Goal: Transaction & Acquisition: Purchase product/service

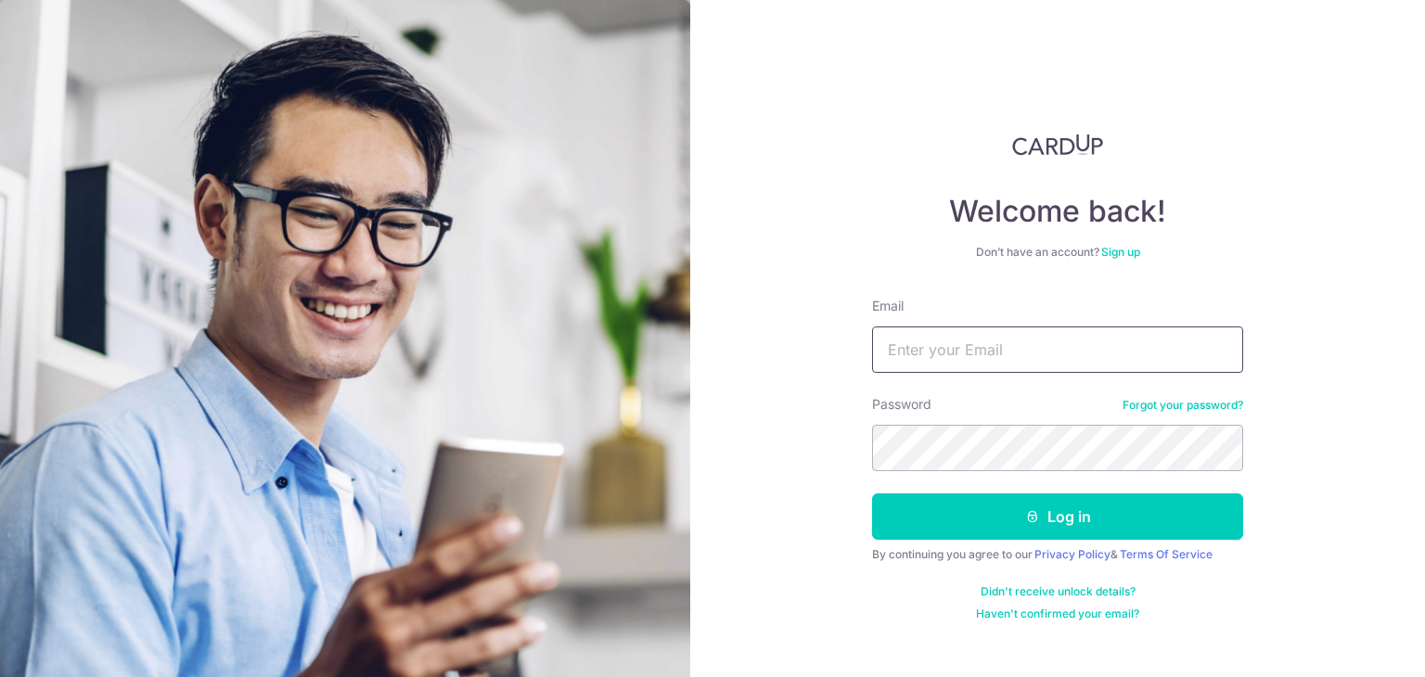
click at [950, 343] on input "Email" at bounding box center [1057, 349] width 371 height 46
type input "HABAGLOBE@GMAIL.COM"
click at [872, 493] on button "Log in" at bounding box center [1057, 516] width 371 height 46
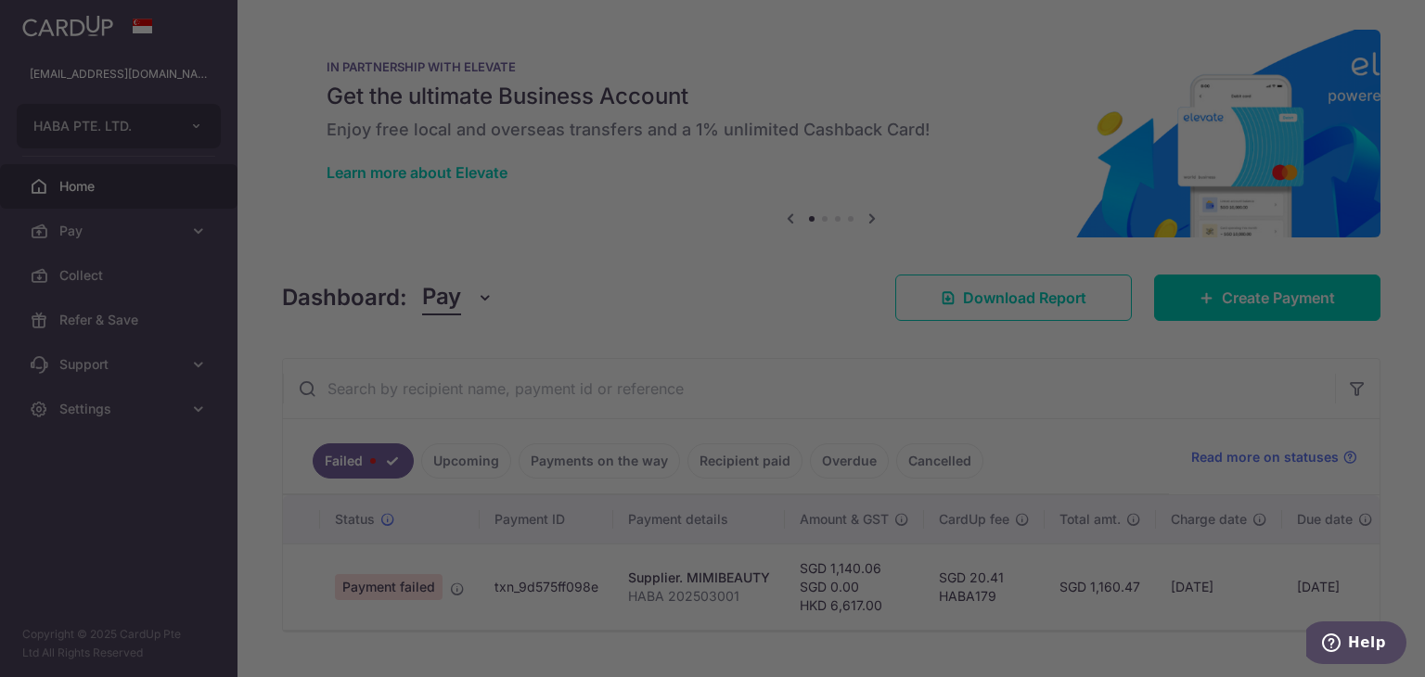
click at [130, 237] on div at bounding box center [719, 342] width 1439 height 684
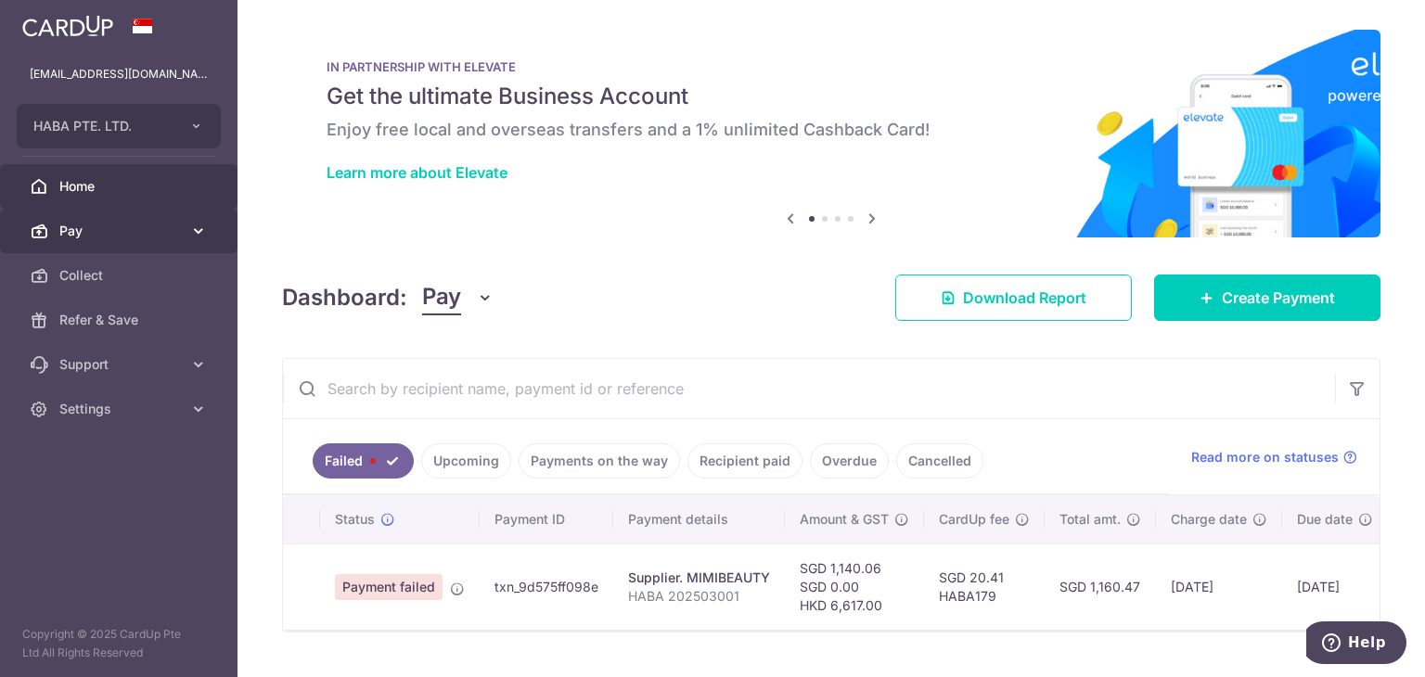
click at [41, 220] on link "Pay" at bounding box center [118, 231] width 237 height 45
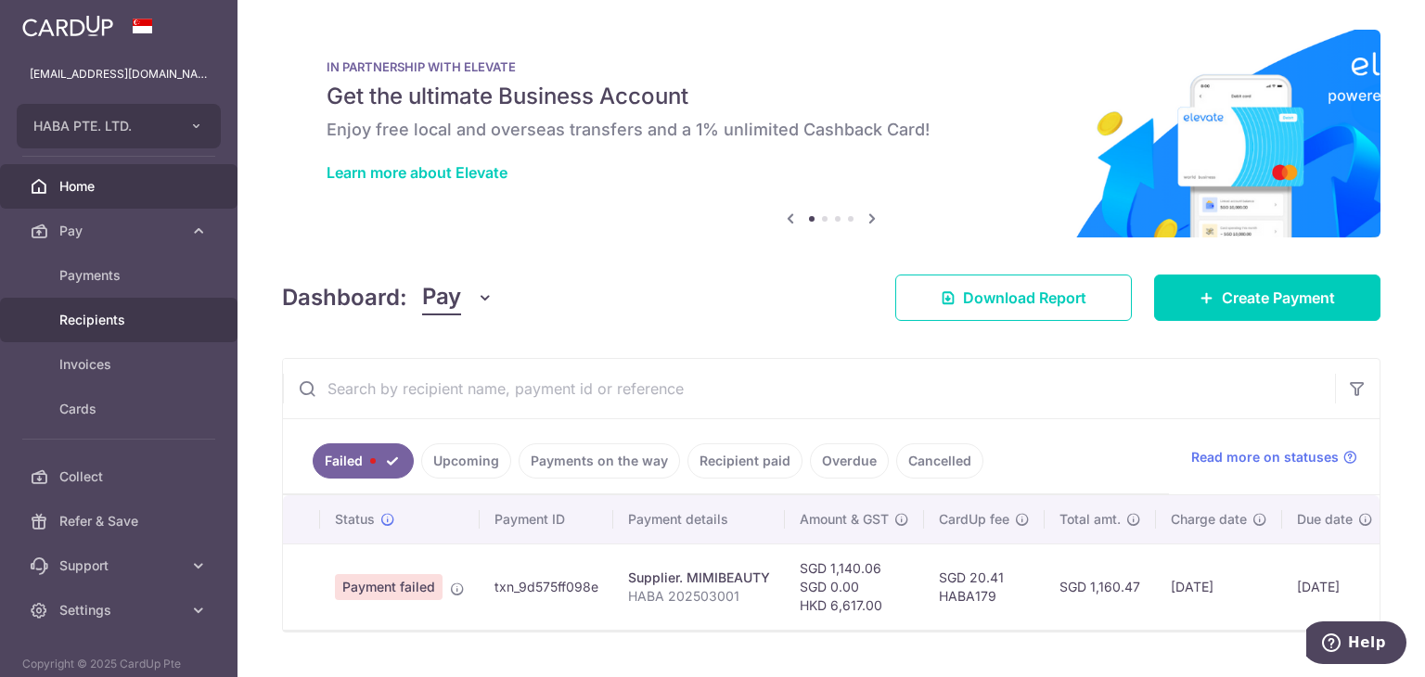
click at [110, 314] on span "Recipients" at bounding box center [120, 320] width 122 height 19
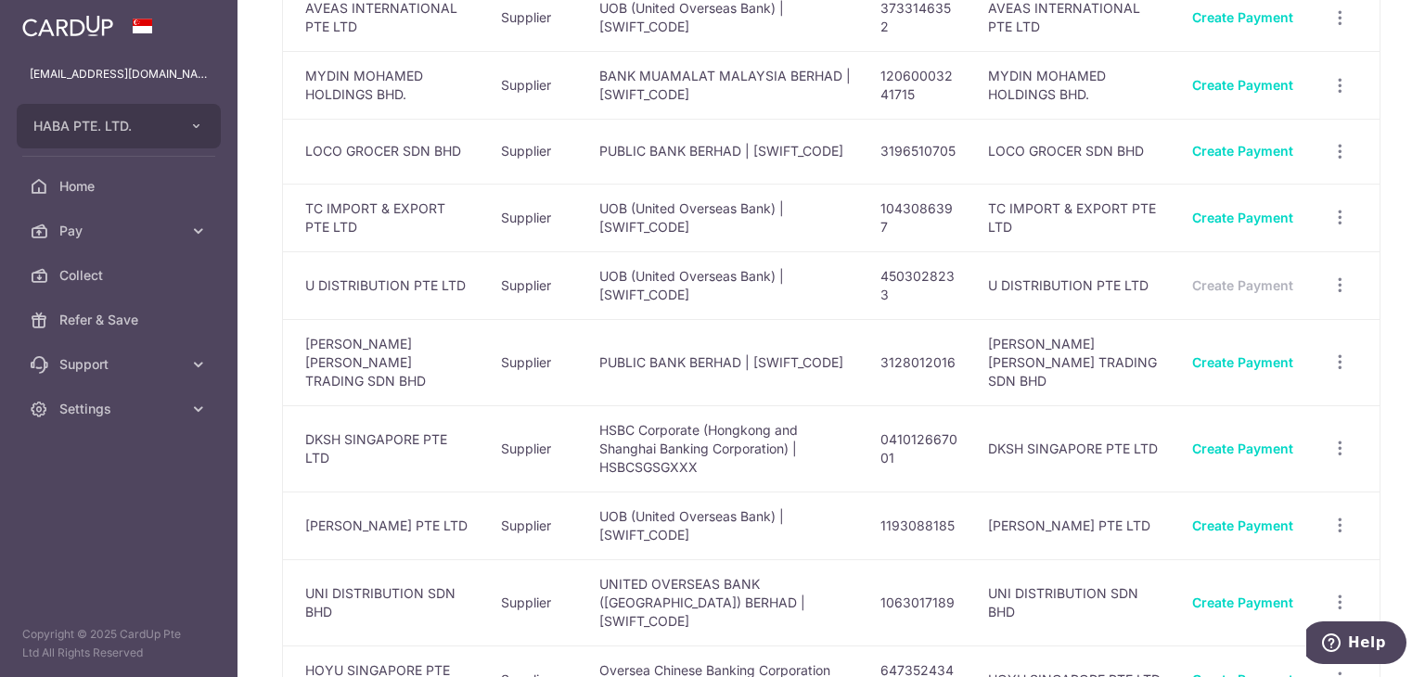
scroll to position [278, 0]
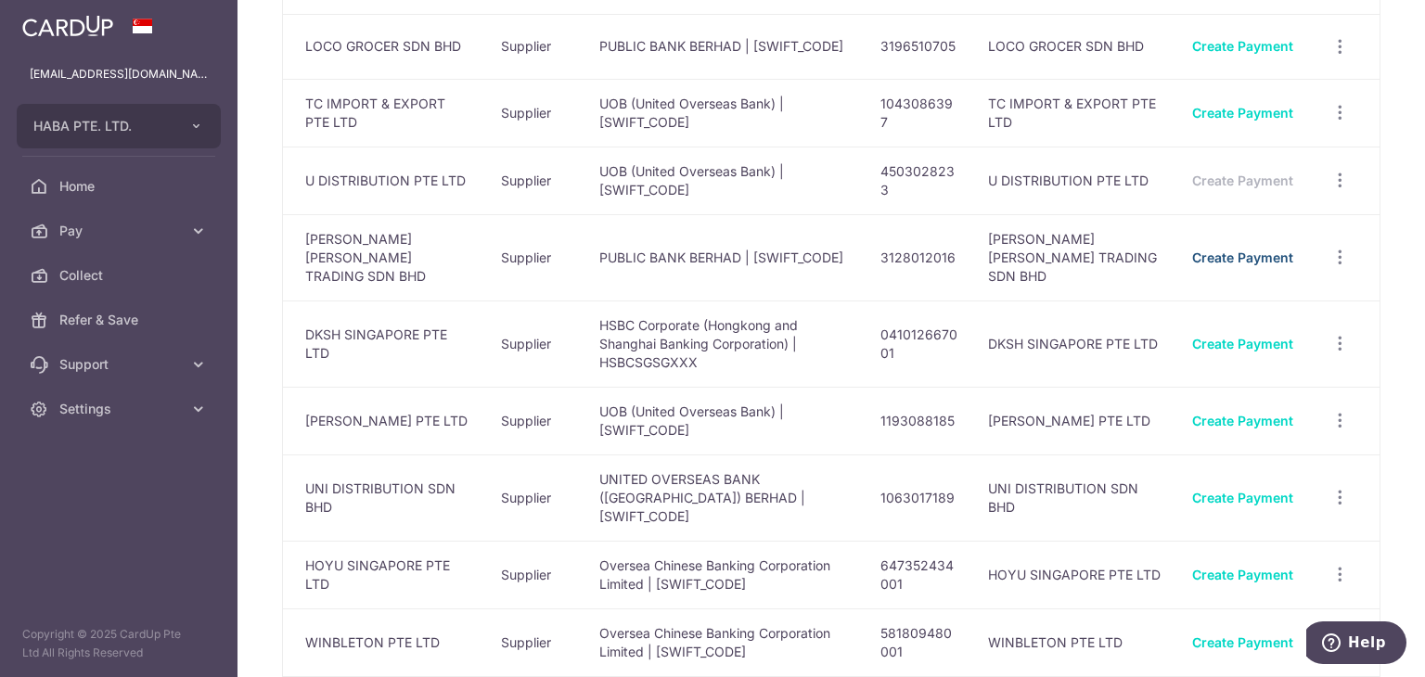
click at [1217, 255] on link "Create Payment" at bounding box center [1242, 257] width 101 height 16
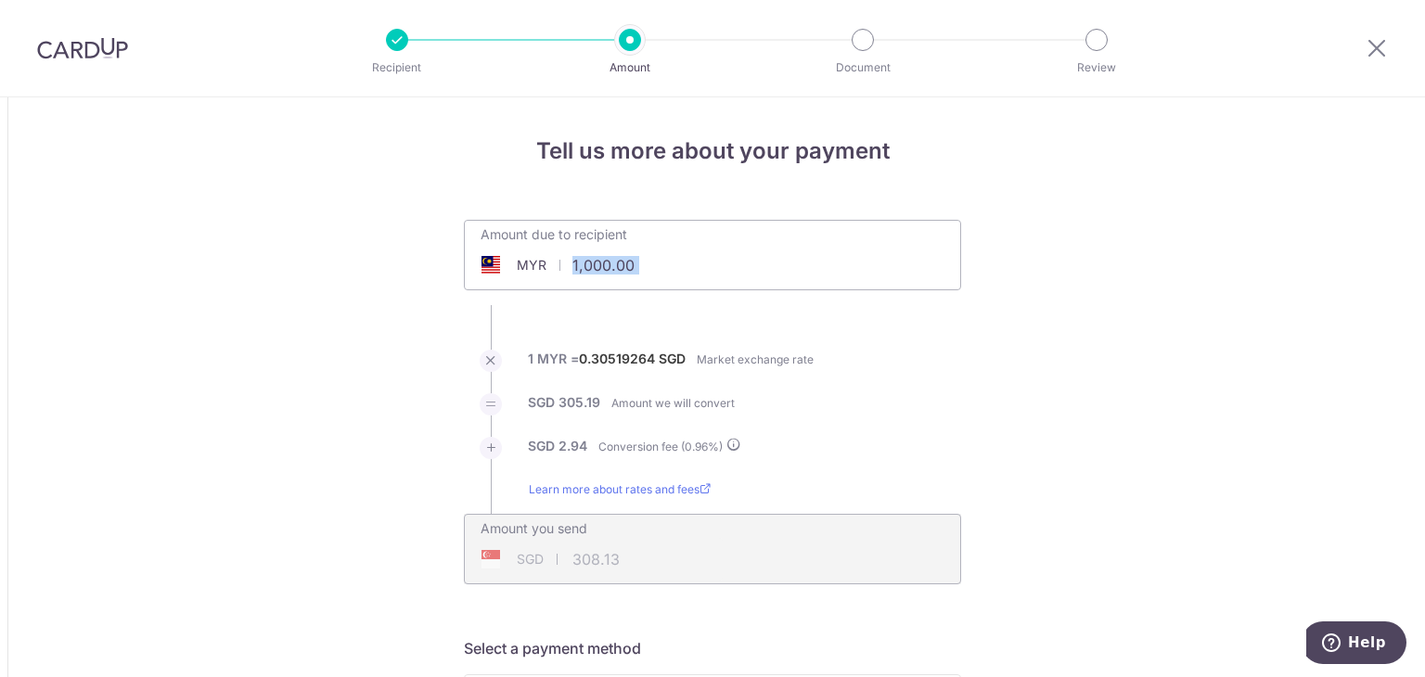
click at [744, 257] on div "Amount due to recipient MYR 1,000.00 1000" at bounding box center [712, 243] width 495 height 44
click at [641, 255] on input "1,000.00" at bounding box center [608, 265] width 287 height 43
type input "1"
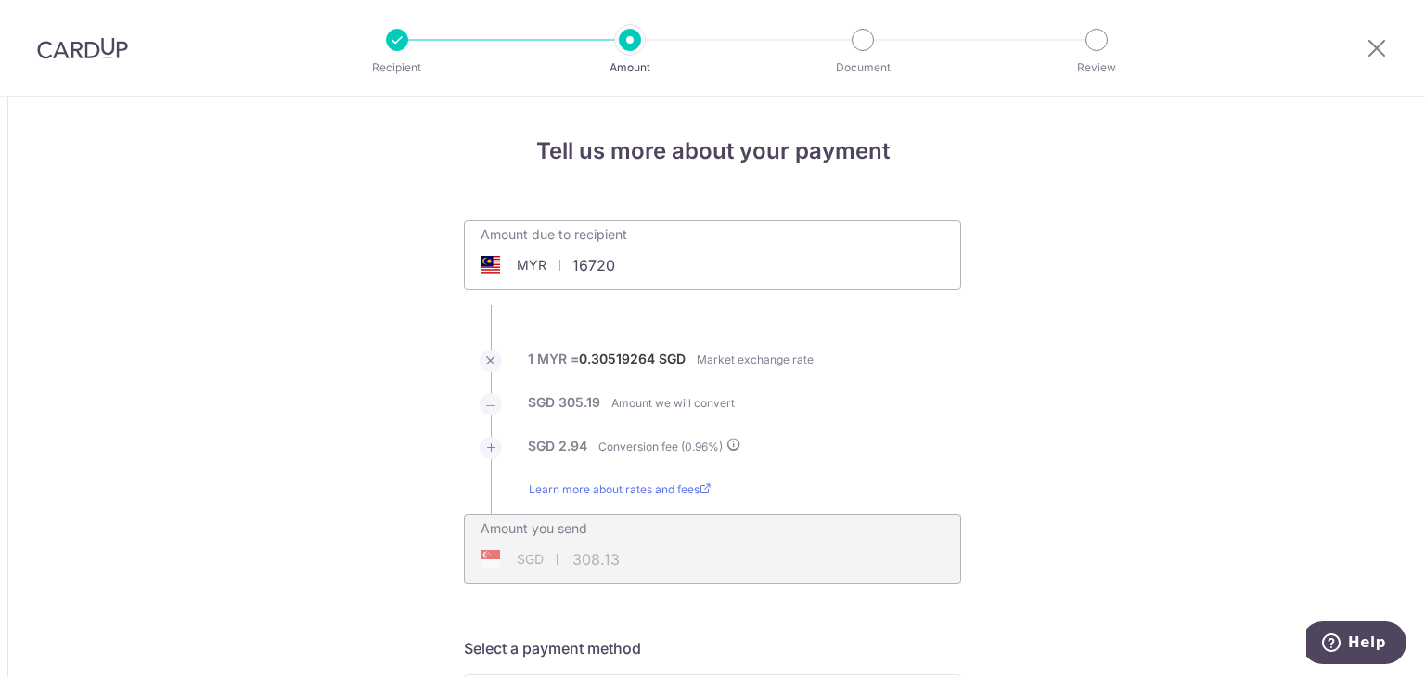
type input "16,720.00"
type input "5,151.89"
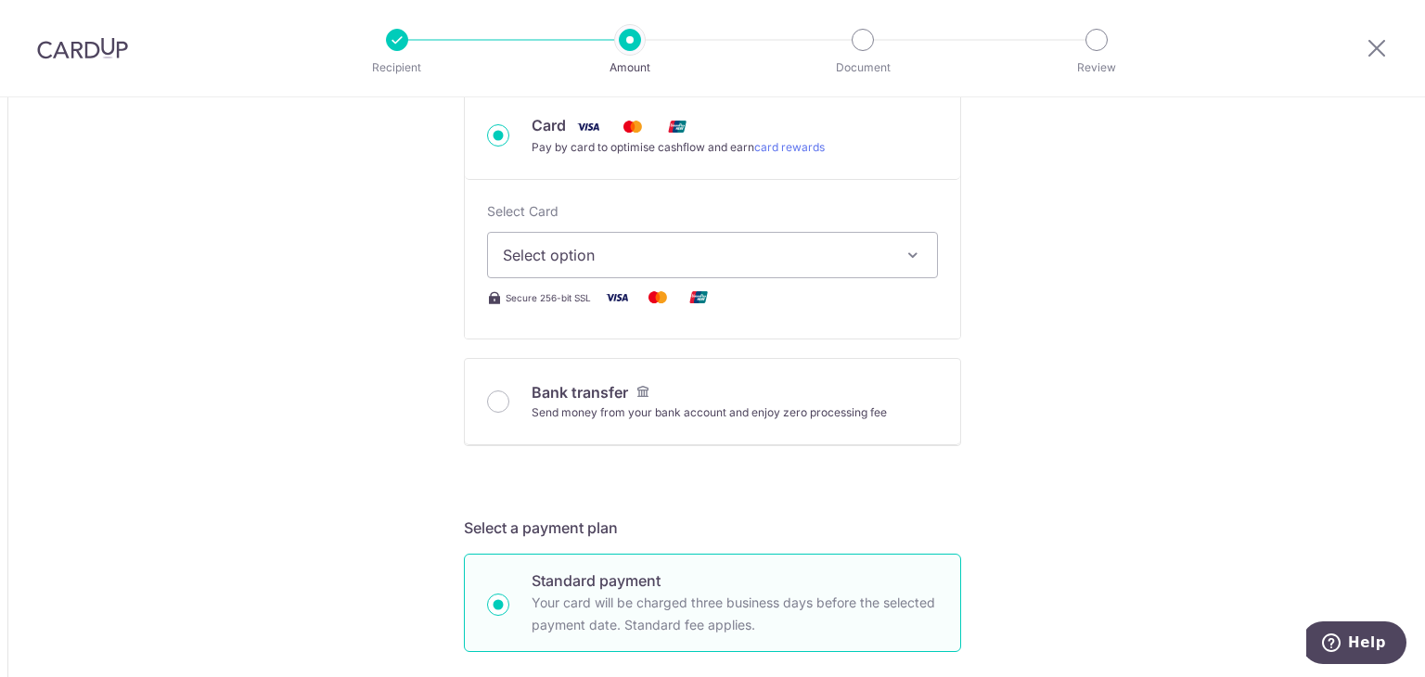
scroll to position [649, 0]
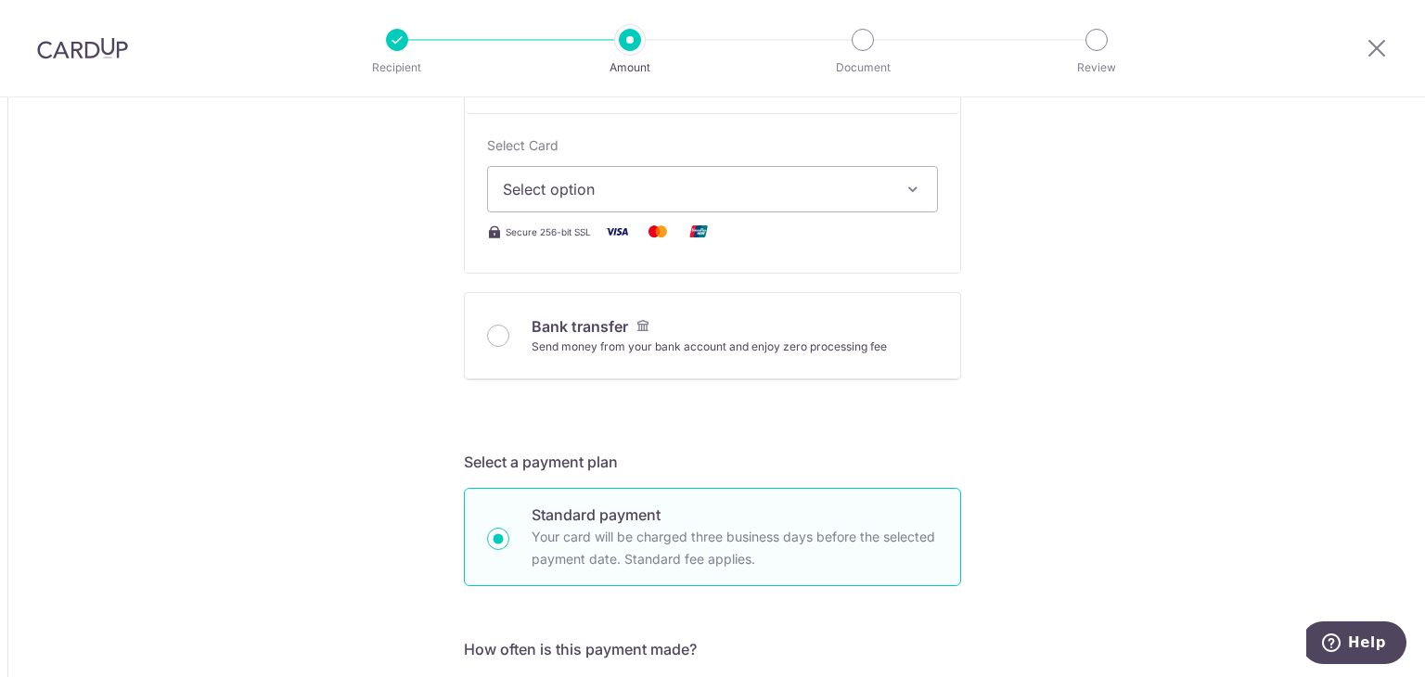
click at [646, 196] on span "Select option" at bounding box center [696, 189] width 386 height 22
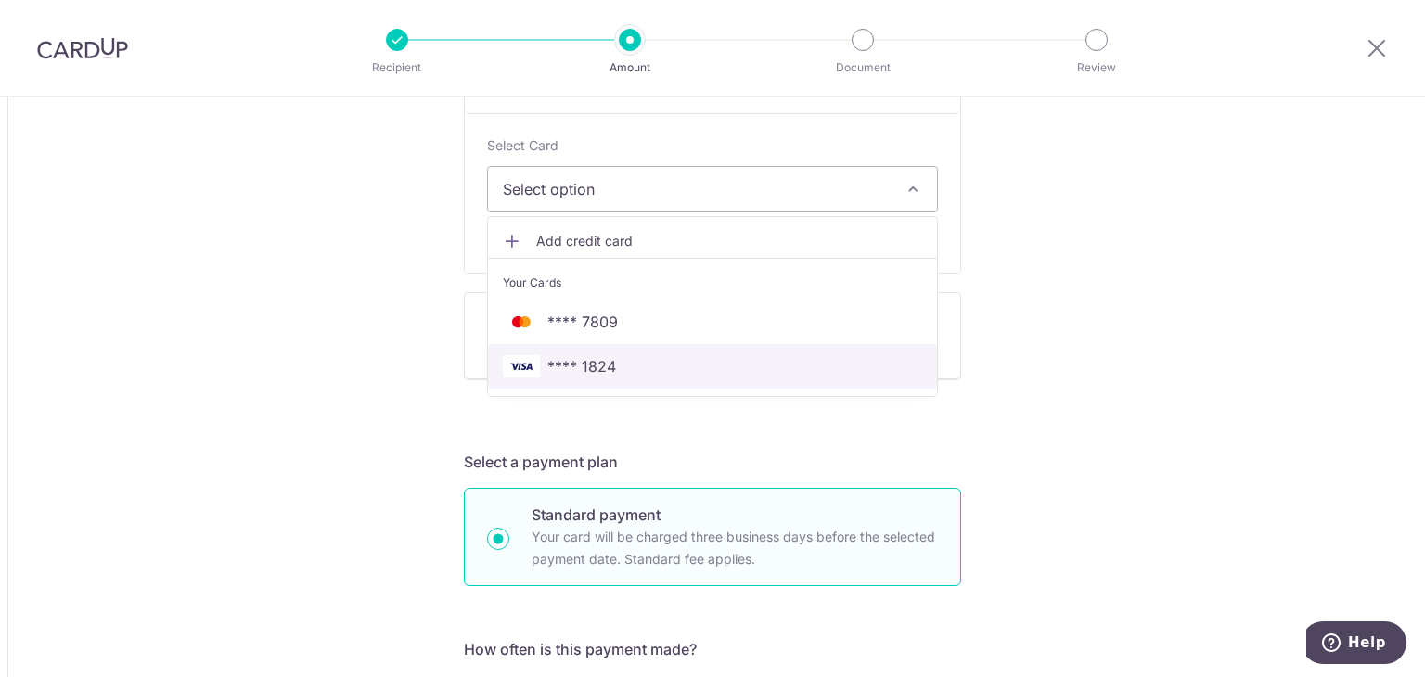
click at [584, 346] on link "**** 1824" at bounding box center [712, 366] width 449 height 45
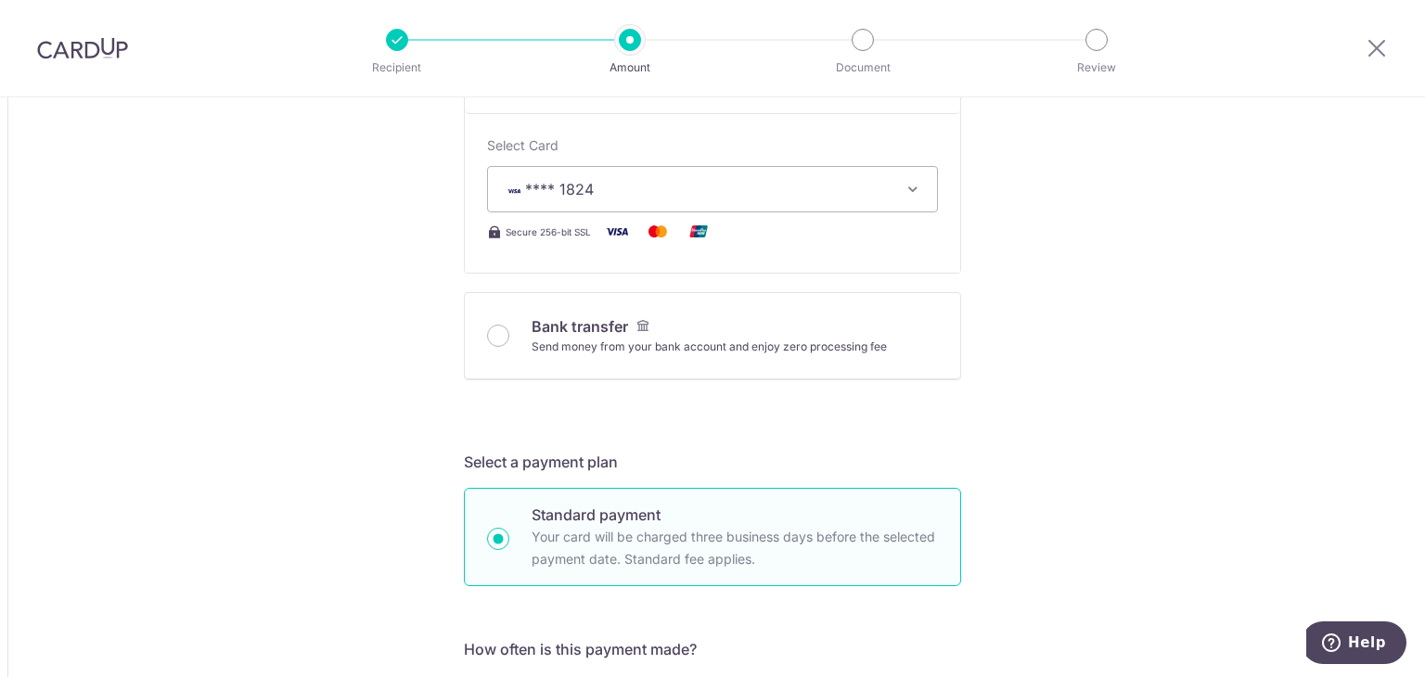
type input "16,720.00"
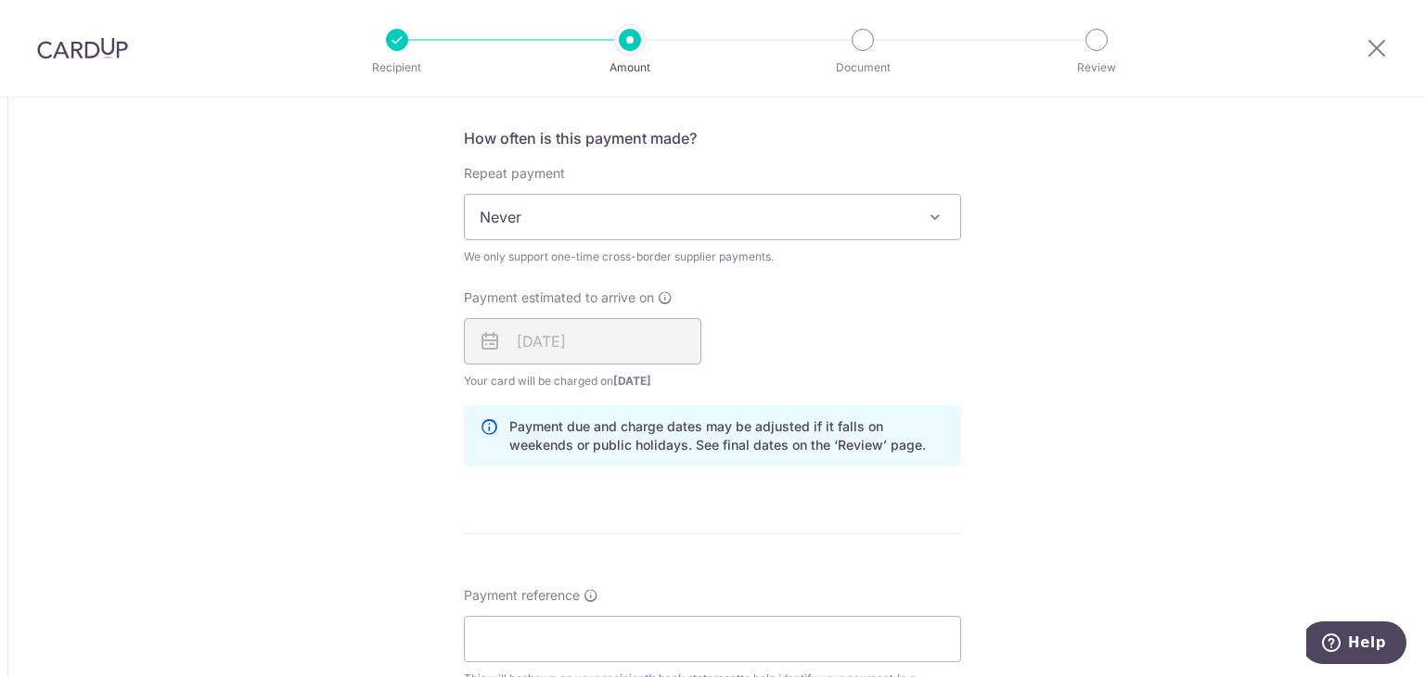
scroll to position [1298, 0]
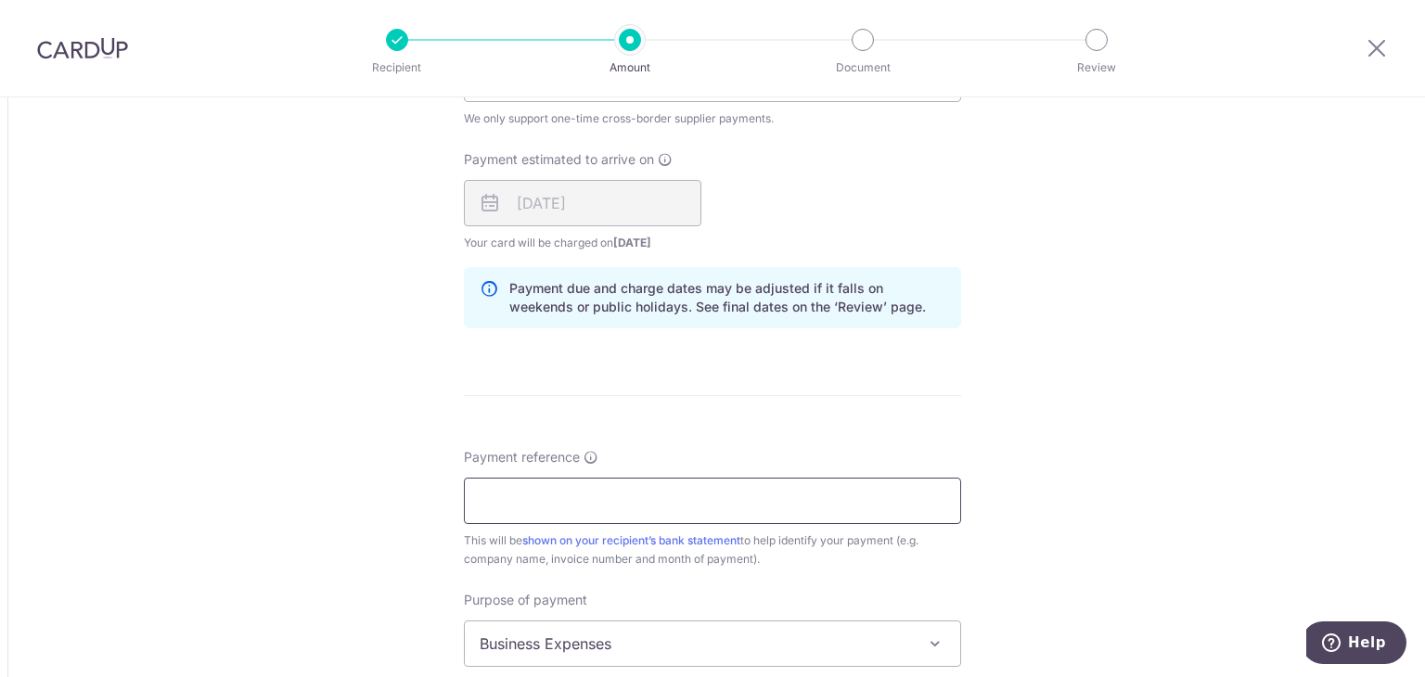
click at [554, 497] on input "Payment reference" at bounding box center [712, 501] width 497 height 46
type input "25074327"
click at [311, 481] on div "Tell us more about your payment Amount due to recipient MYR 16,720.00 16720 1 M…" at bounding box center [712, 49] width 1425 height 2500
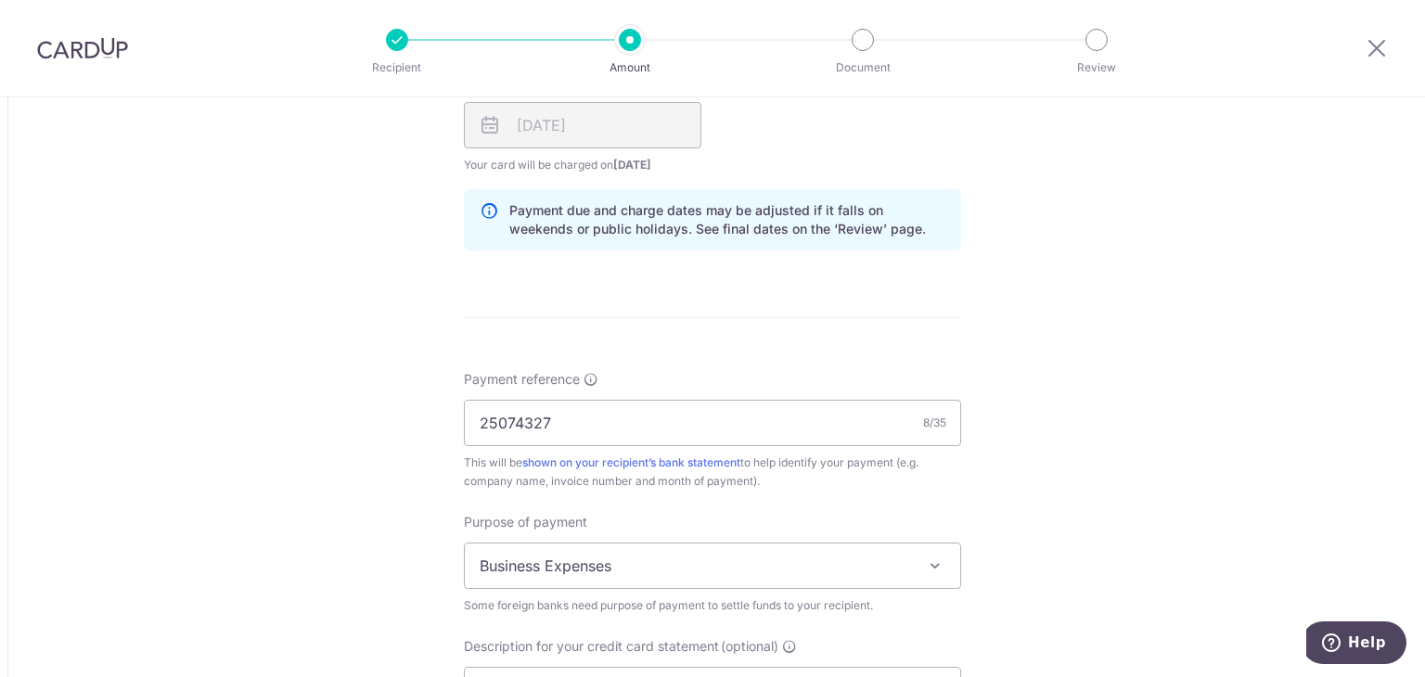
scroll to position [1577, 0]
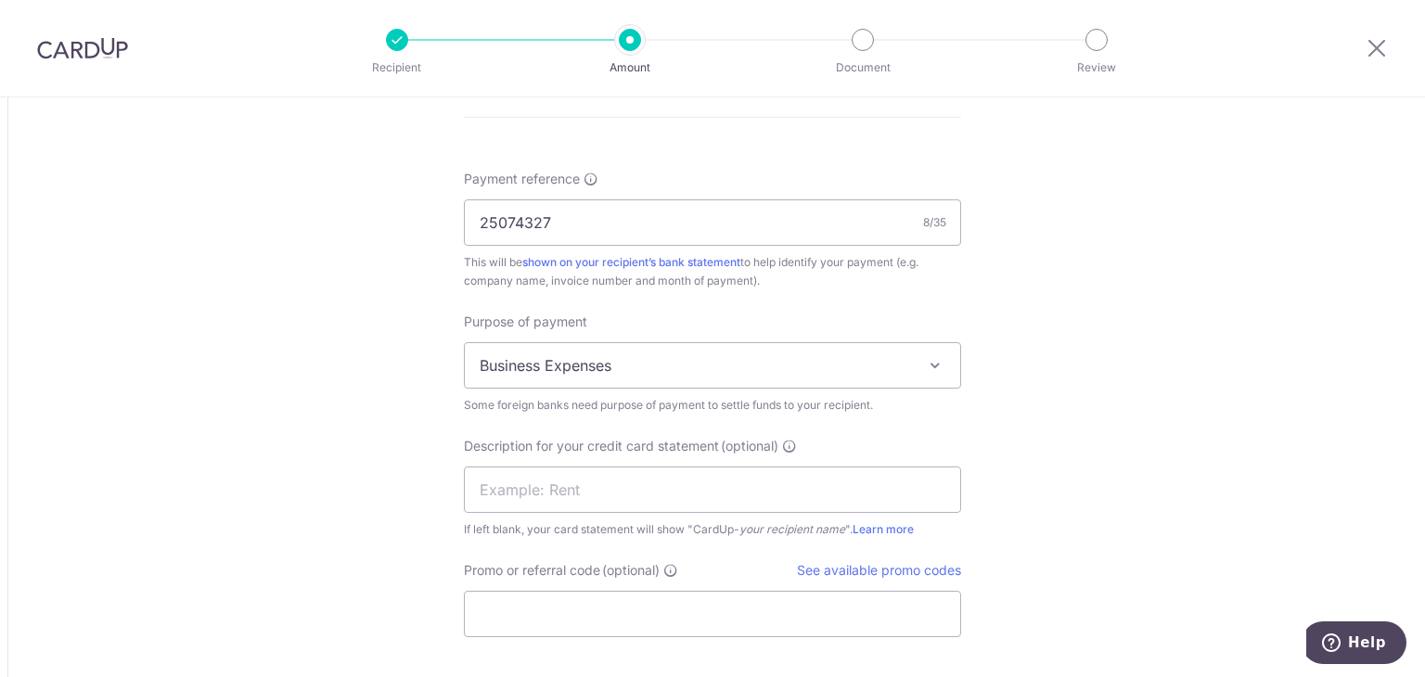
click at [668, 361] on span "Business Expenses" at bounding box center [712, 365] width 495 height 45
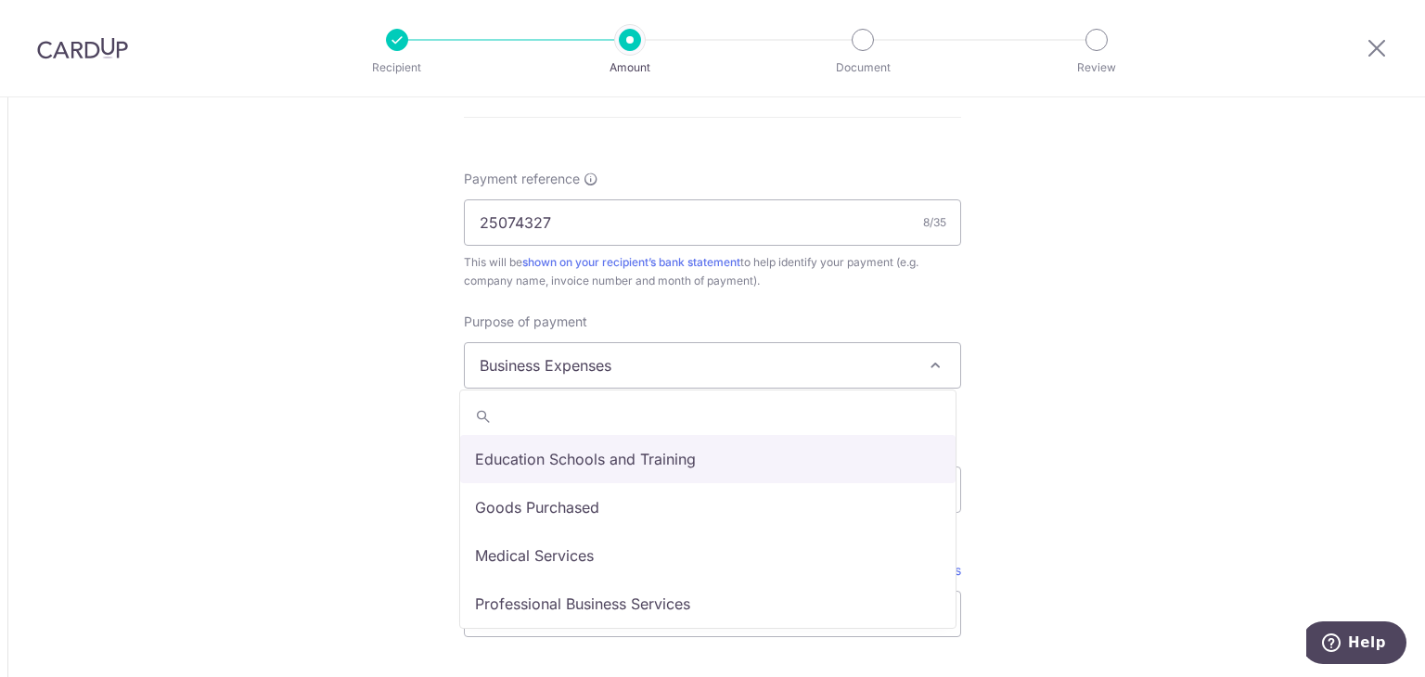
scroll to position [93, 0]
select select "Goods Purchased"
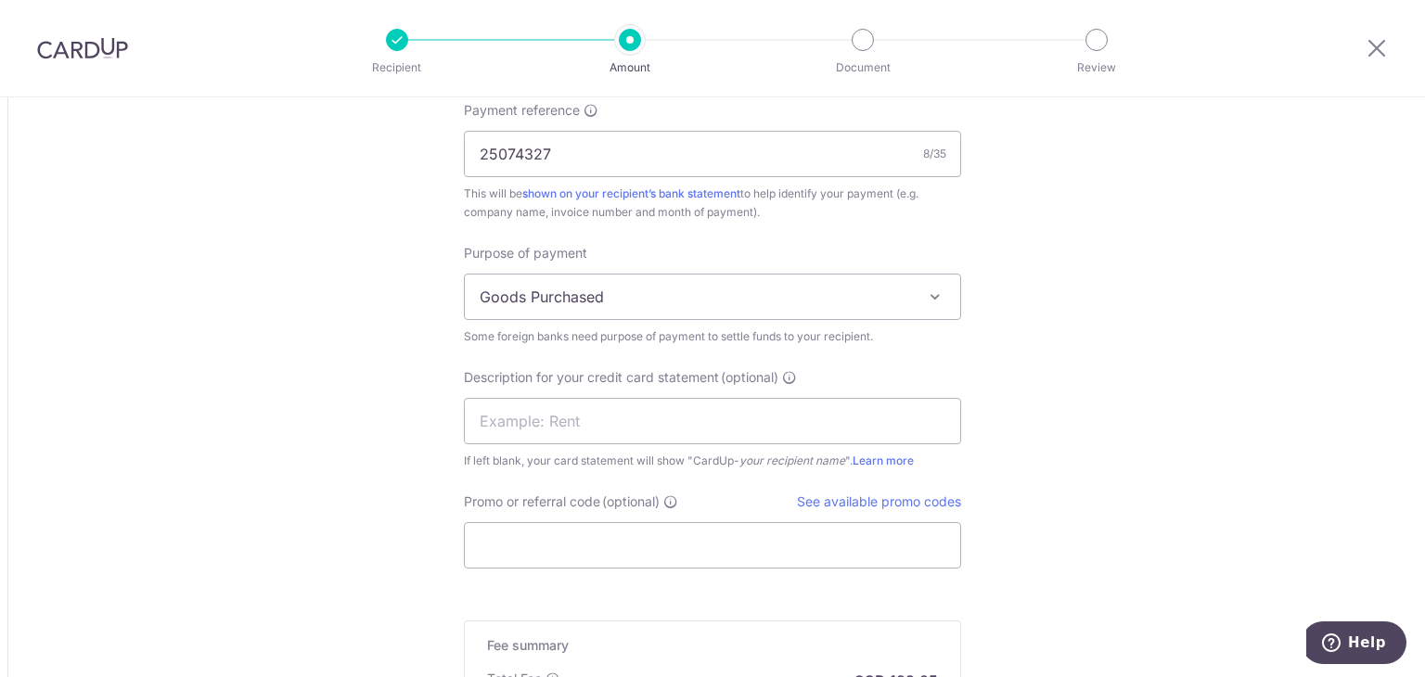
scroll to position [1762, 0]
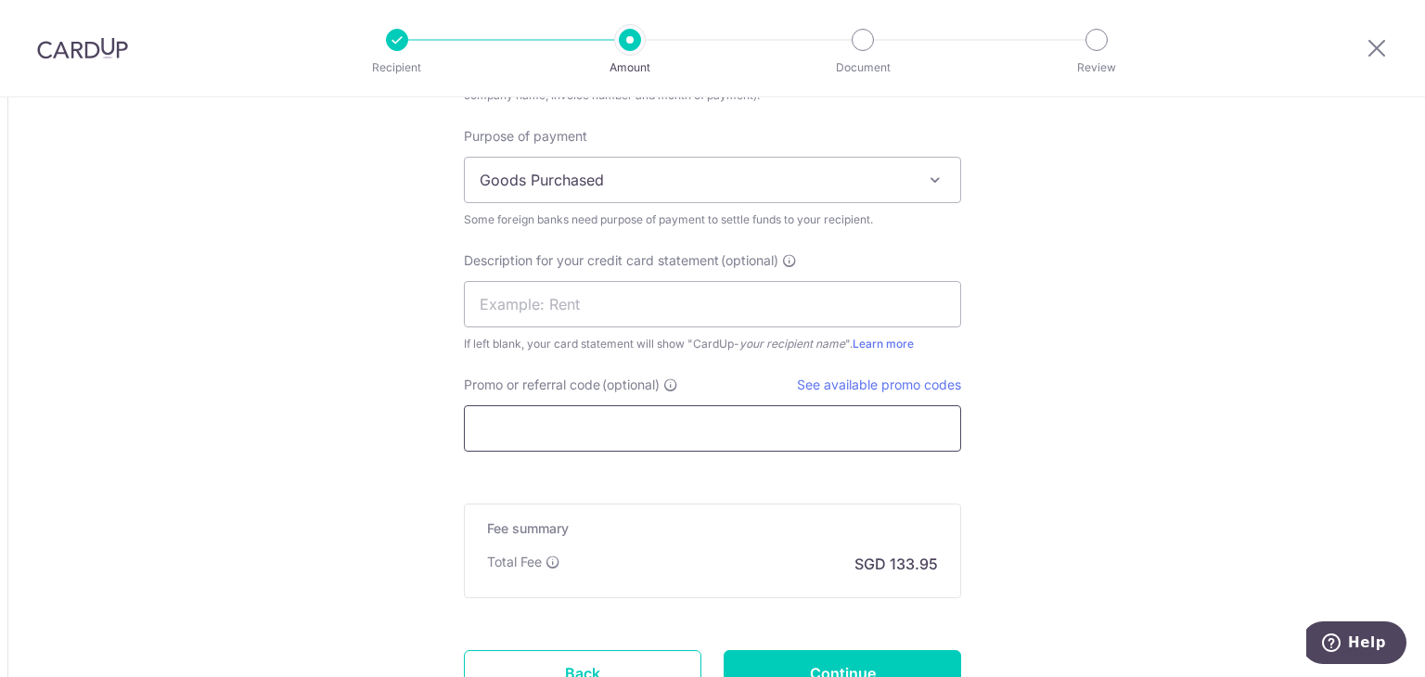
click at [608, 432] on input "Promo or referral code (optional)" at bounding box center [712, 428] width 497 height 46
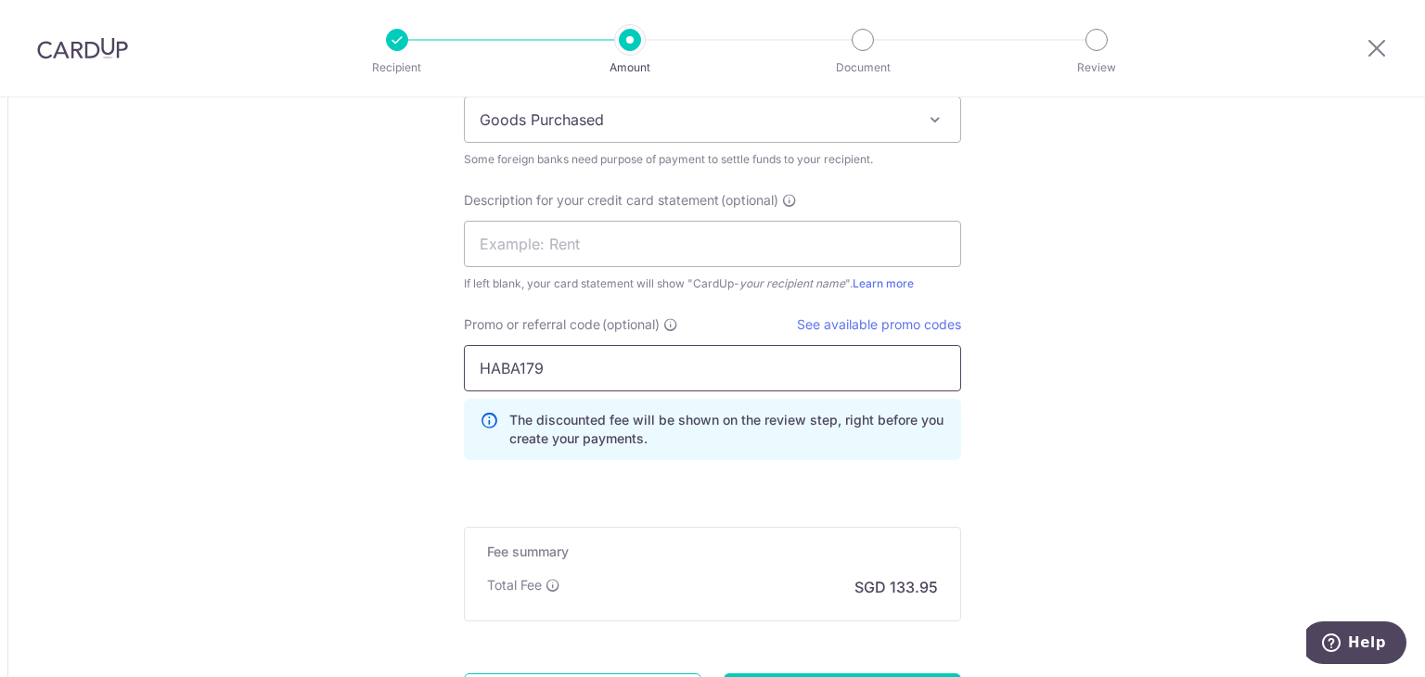
scroll to position [1948, 0]
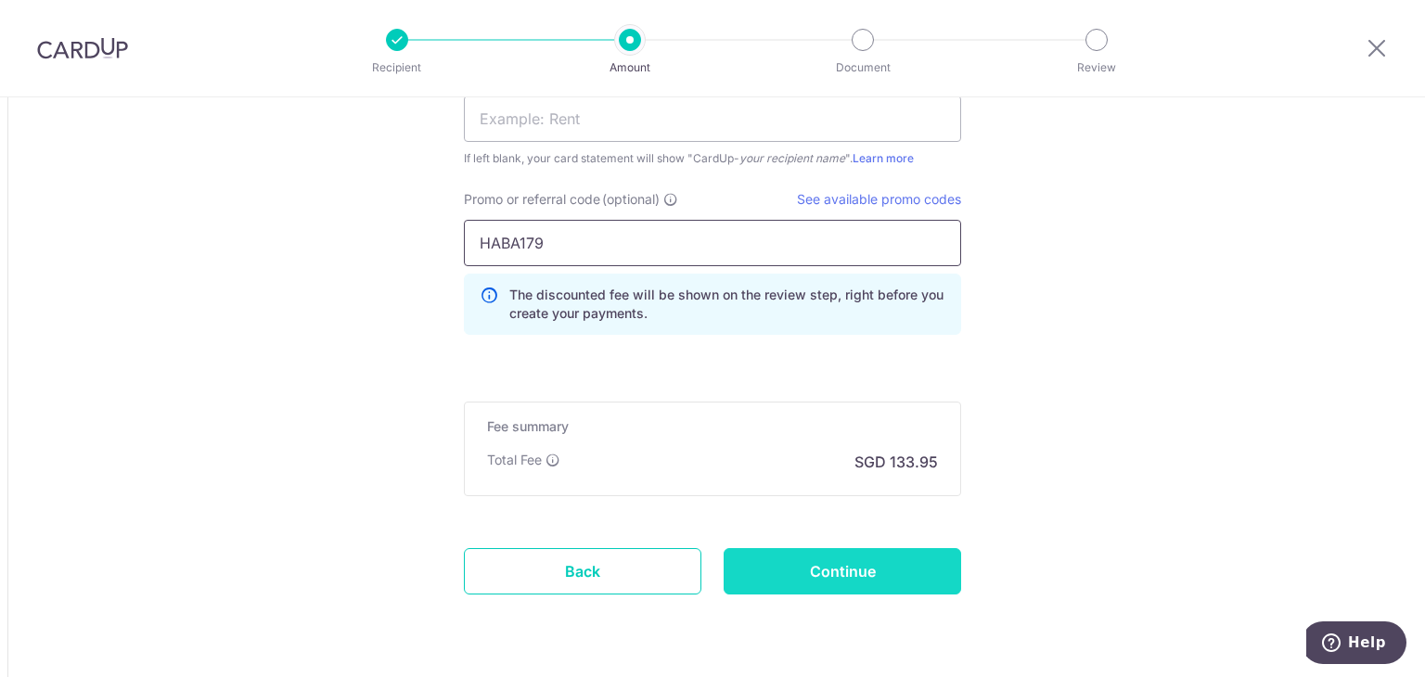
type input "HABA179"
click at [857, 572] on input "Continue" at bounding box center [841, 571] width 237 height 46
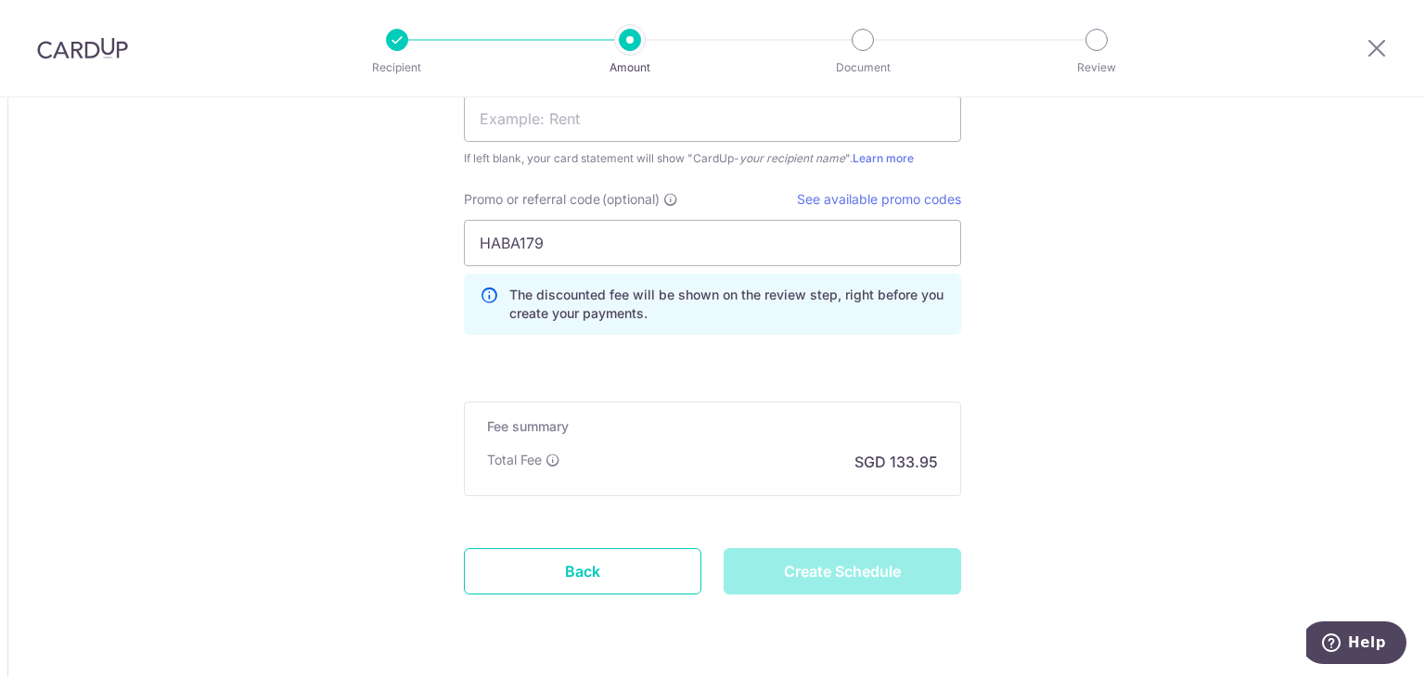
type input "Create Schedule"
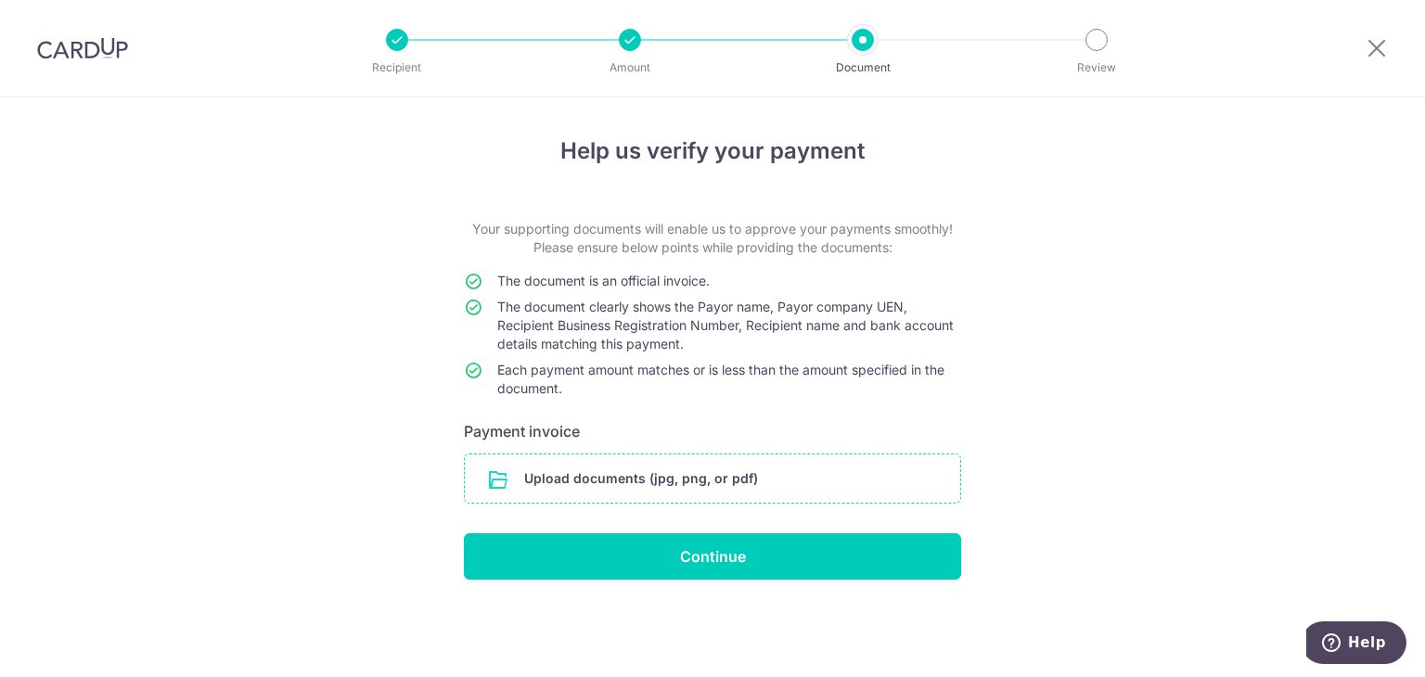
click at [676, 480] on input "file" at bounding box center [712, 478] width 495 height 48
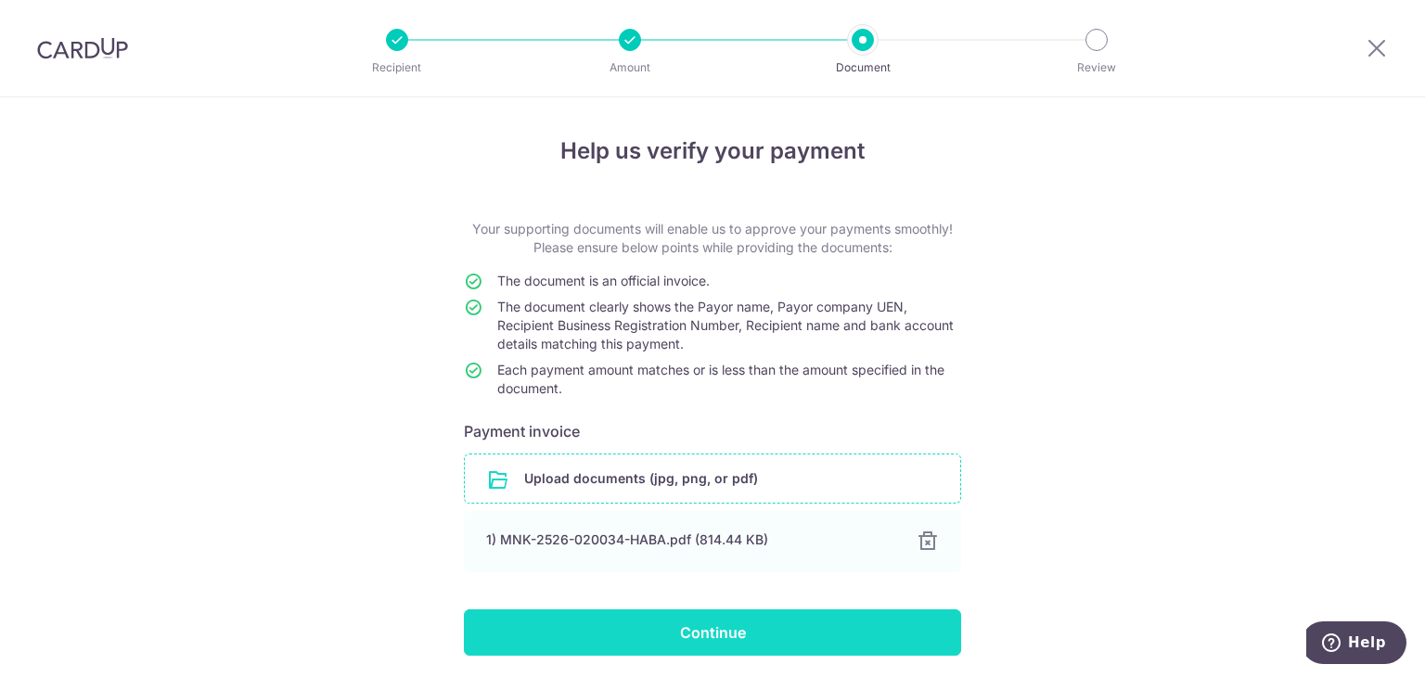
click at [809, 627] on input "Continue" at bounding box center [712, 632] width 497 height 46
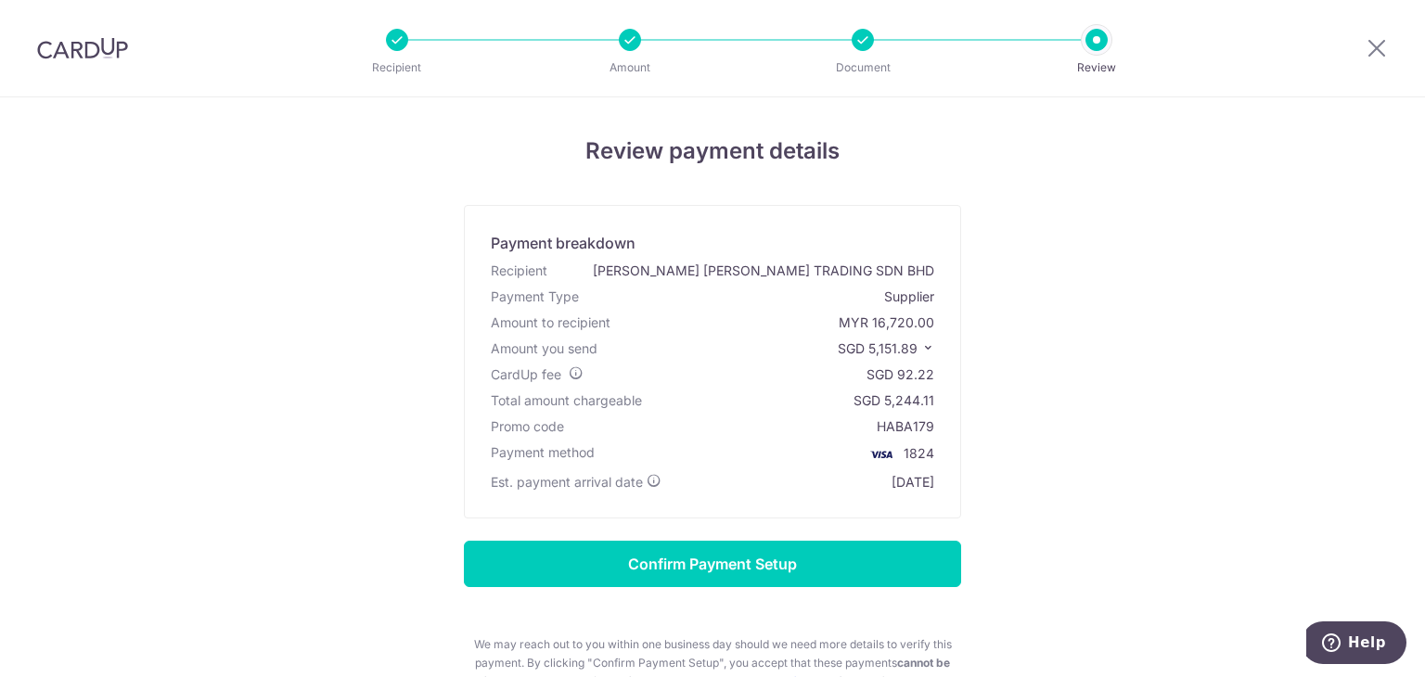
click at [1362, 47] on div at bounding box center [1376, 48] width 96 height 96
click at [1373, 48] on icon at bounding box center [1376, 47] width 22 height 23
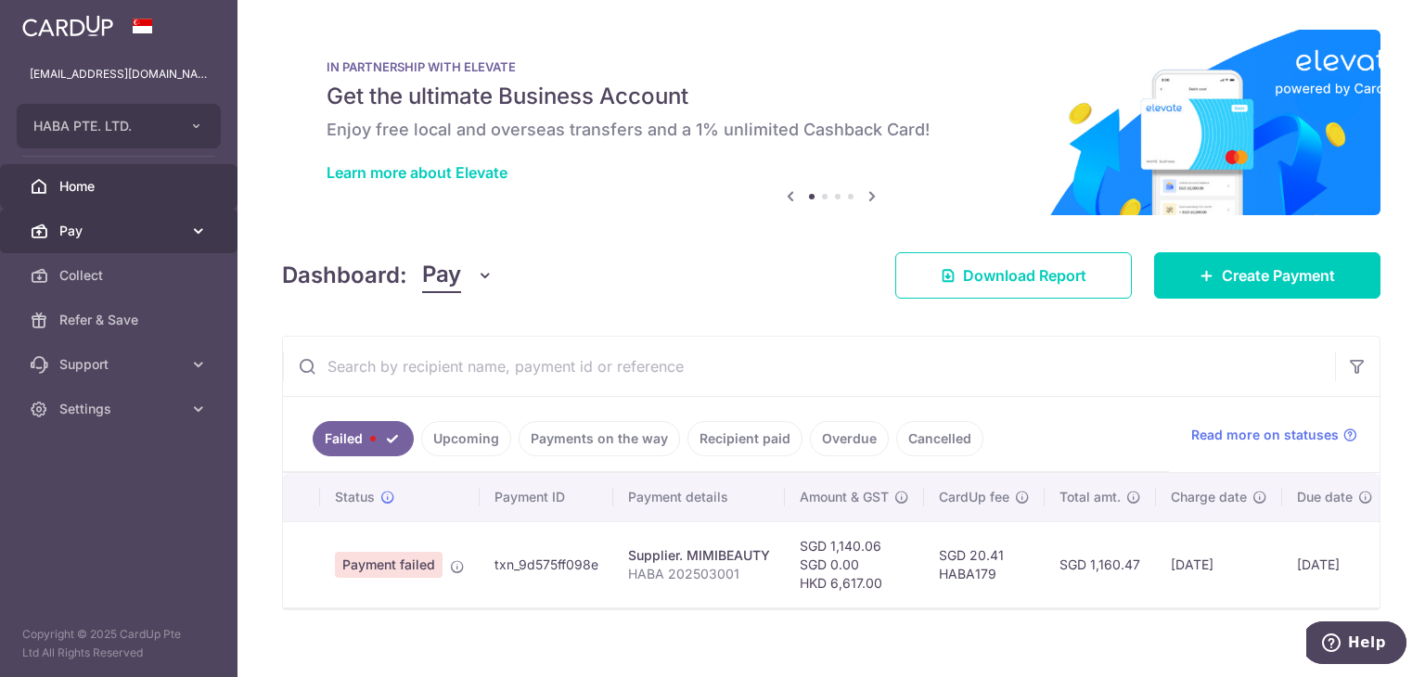
click at [123, 223] on span "Pay" at bounding box center [120, 231] width 122 height 19
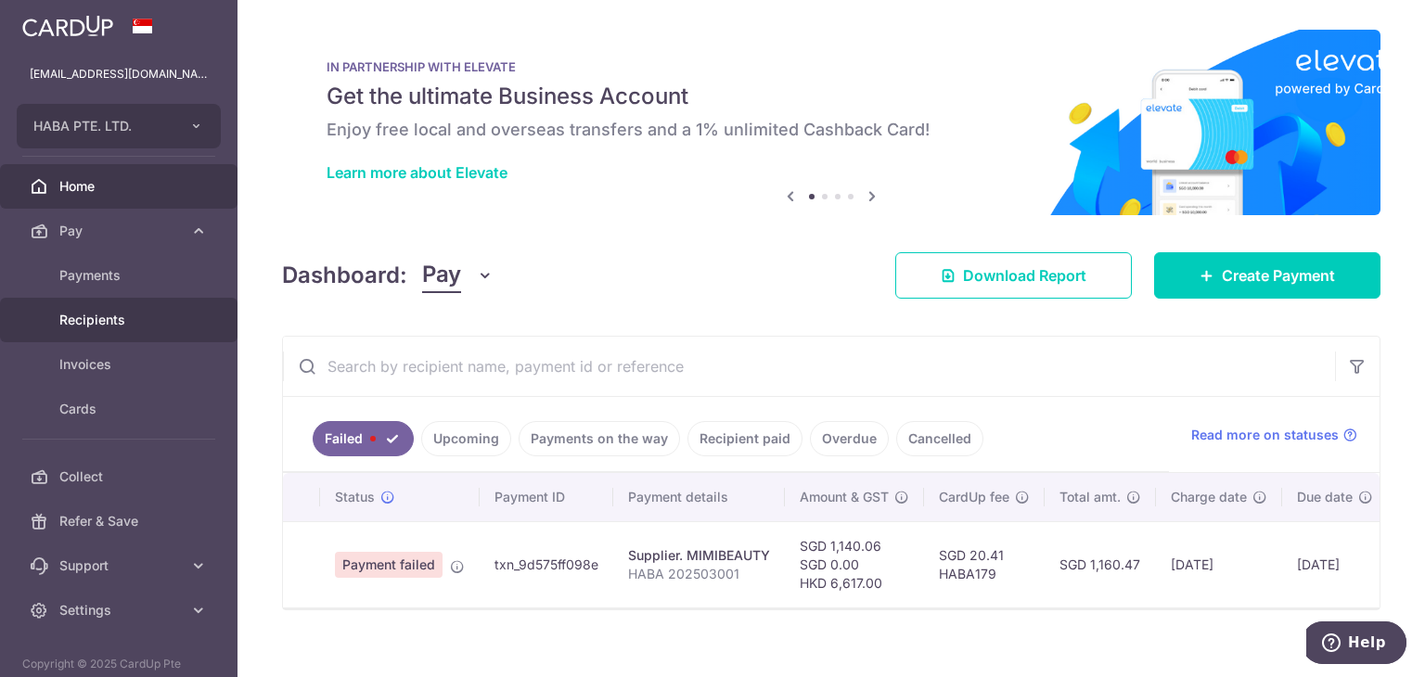
click at [112, 308] on link "Recipients" at bounding box center [118, 320] width 237 height 45
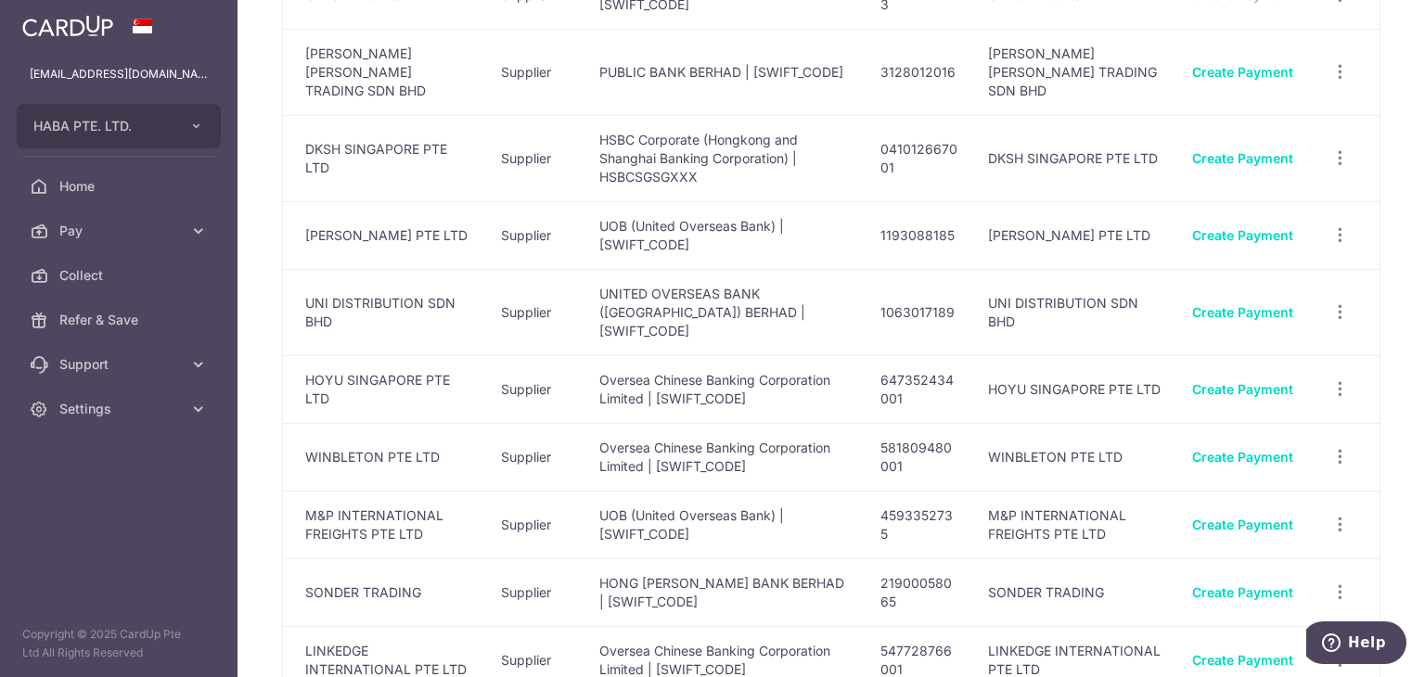
scroll to position [649, 0]
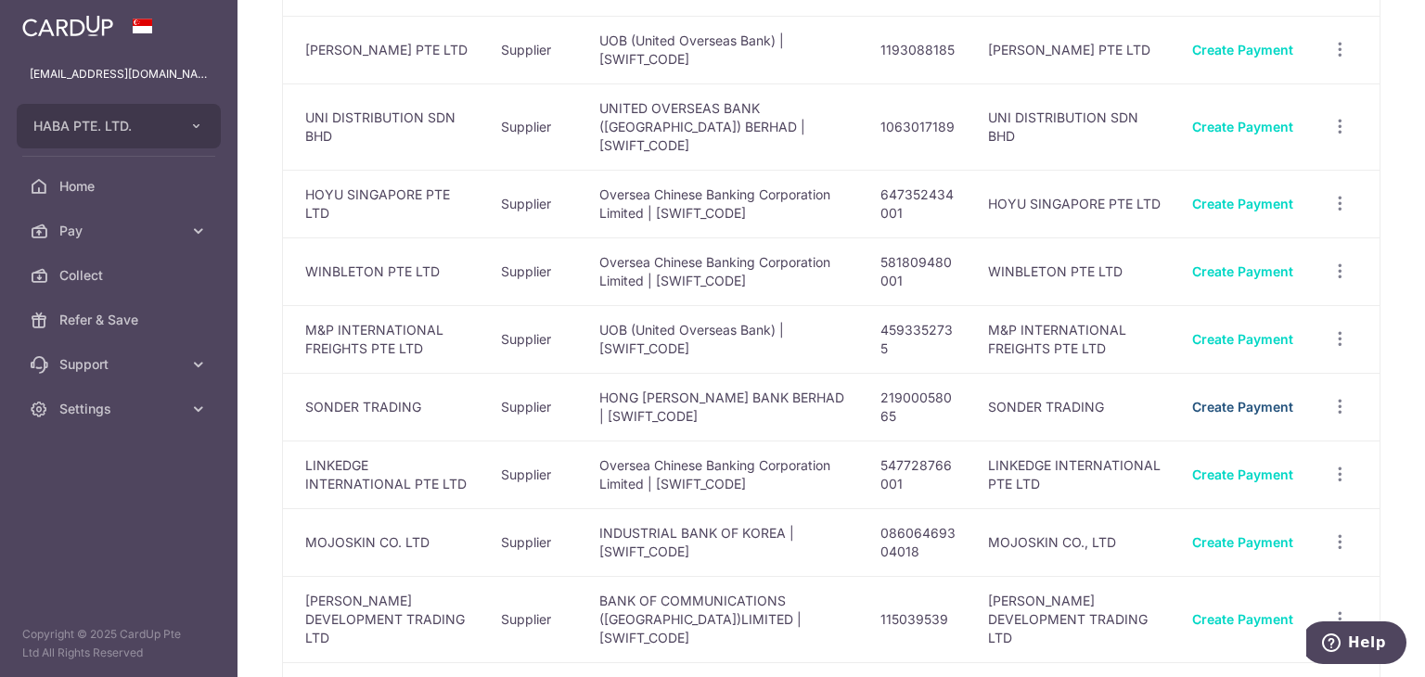
click at [1192, 399] on link "Create Payment" at bounding box center [1242, 407] width 101 height 16
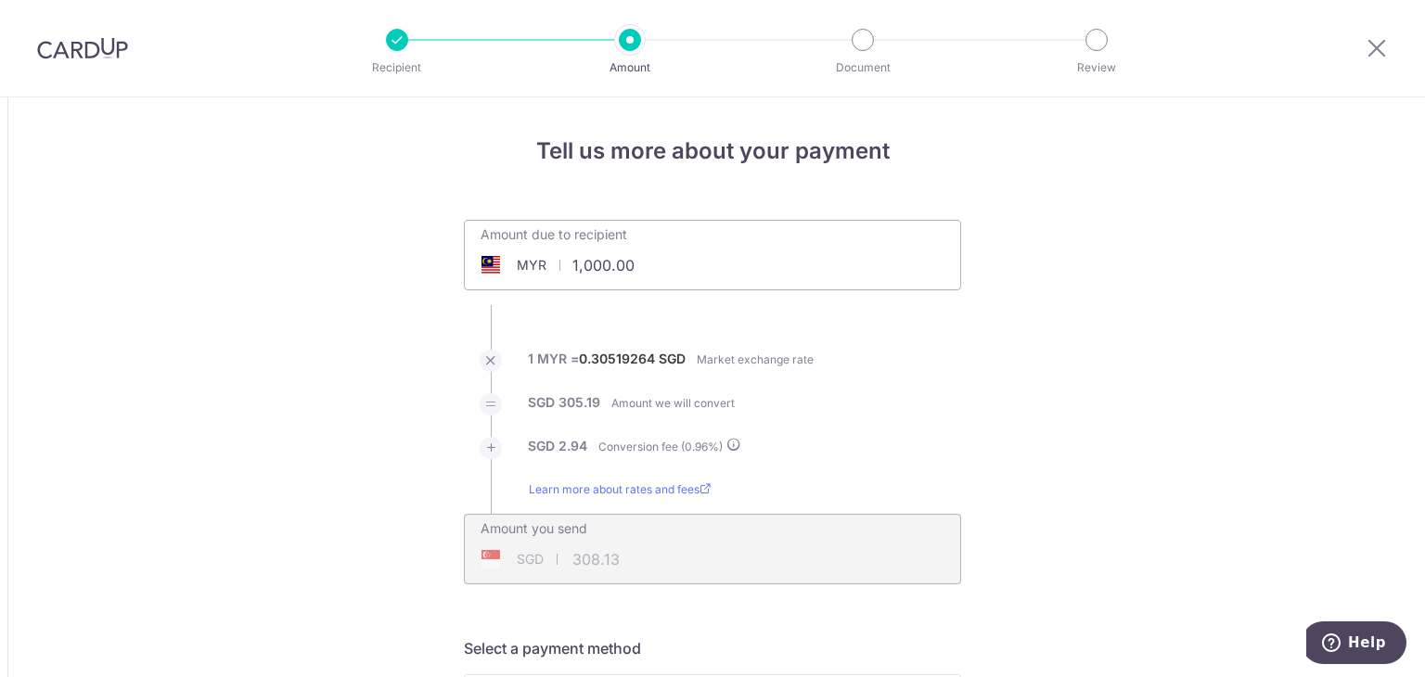
click at [719, 279] on input "1,000.00" at bounding box center [608, 265] width 287 height 43
type input "37,855.68"
type input "11,664.37"
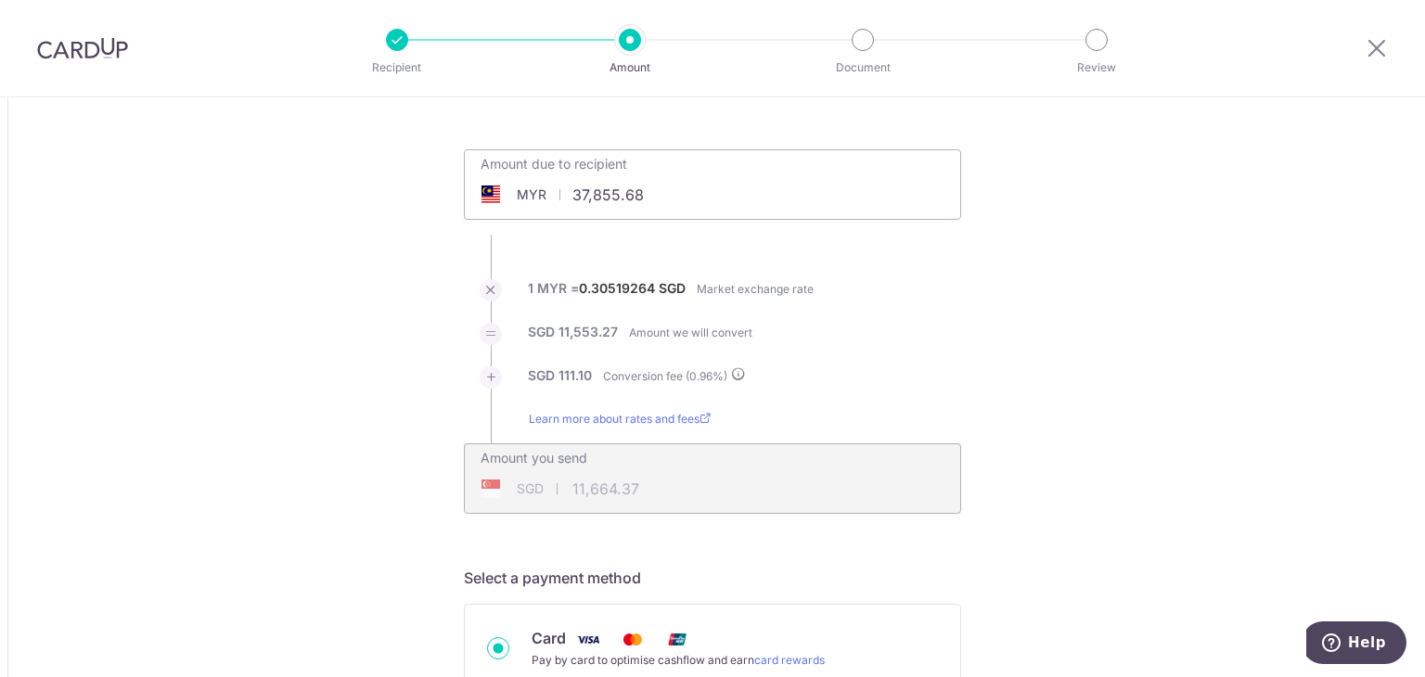
scroll to position [278, 0]
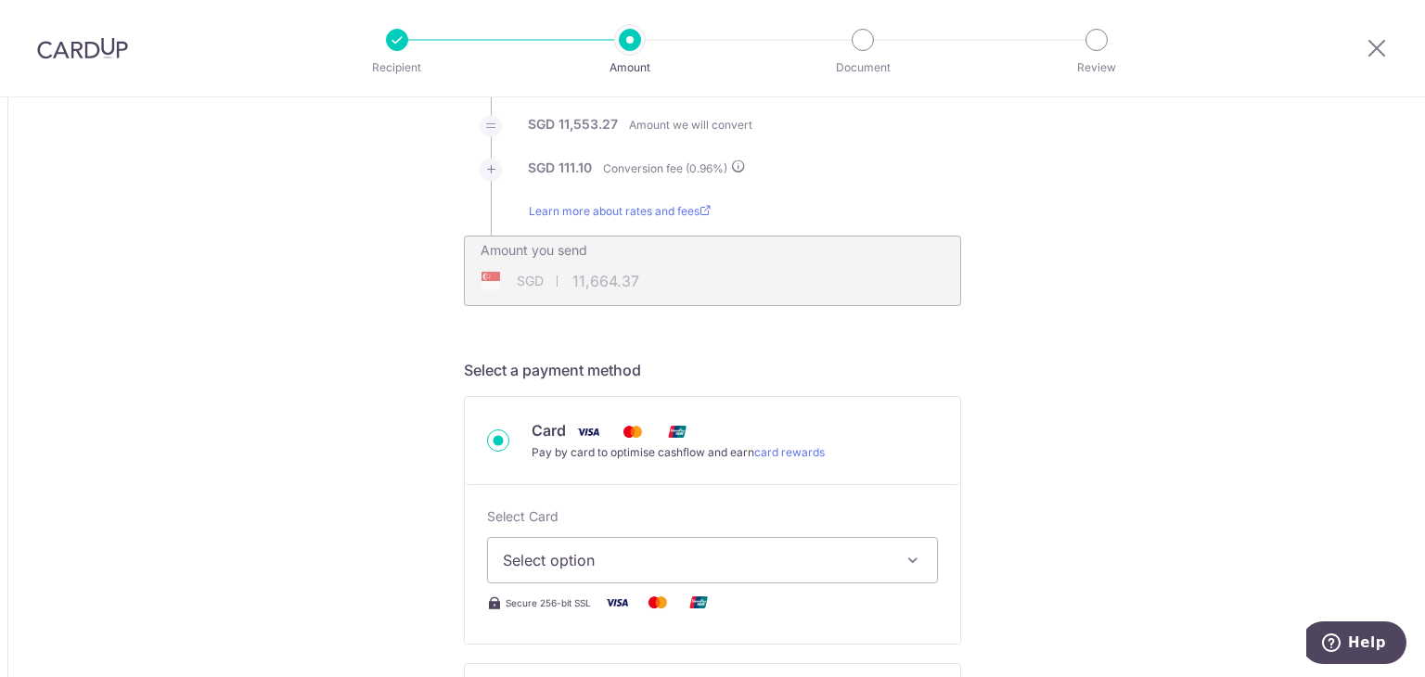
click at [568, 557] on span "Select option" at bounding box center [696, 560] width 386 height 22
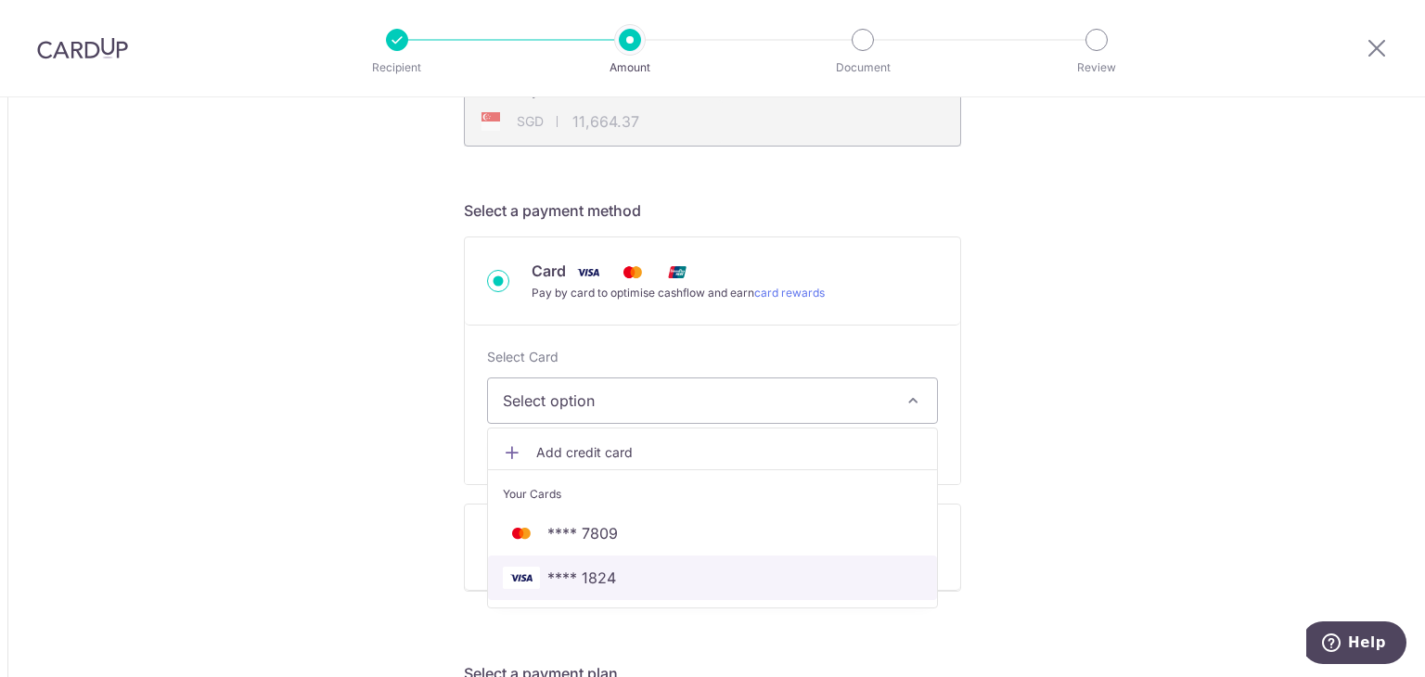
scroll to position [464, 0]
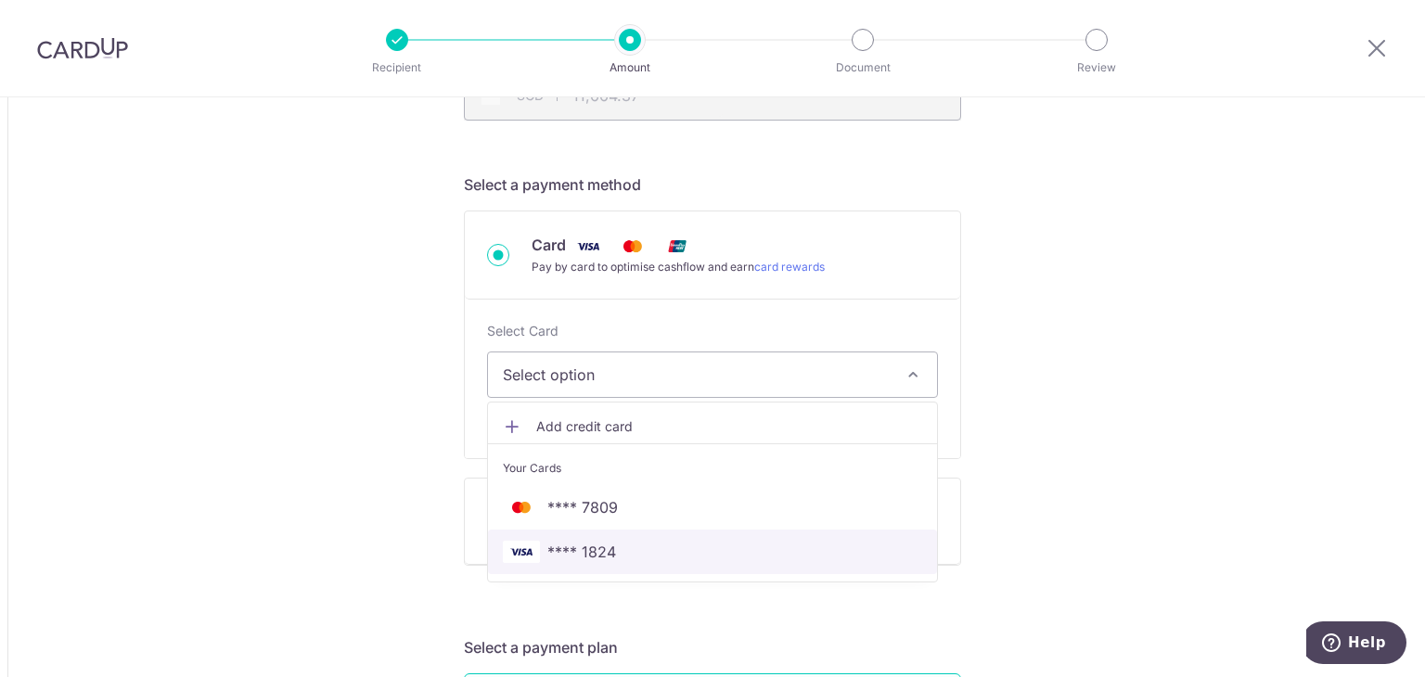
click at [574, 562] on link "**** 1824" at bounding box center [712, 552] width 449 height 45
type input "37,855.68"
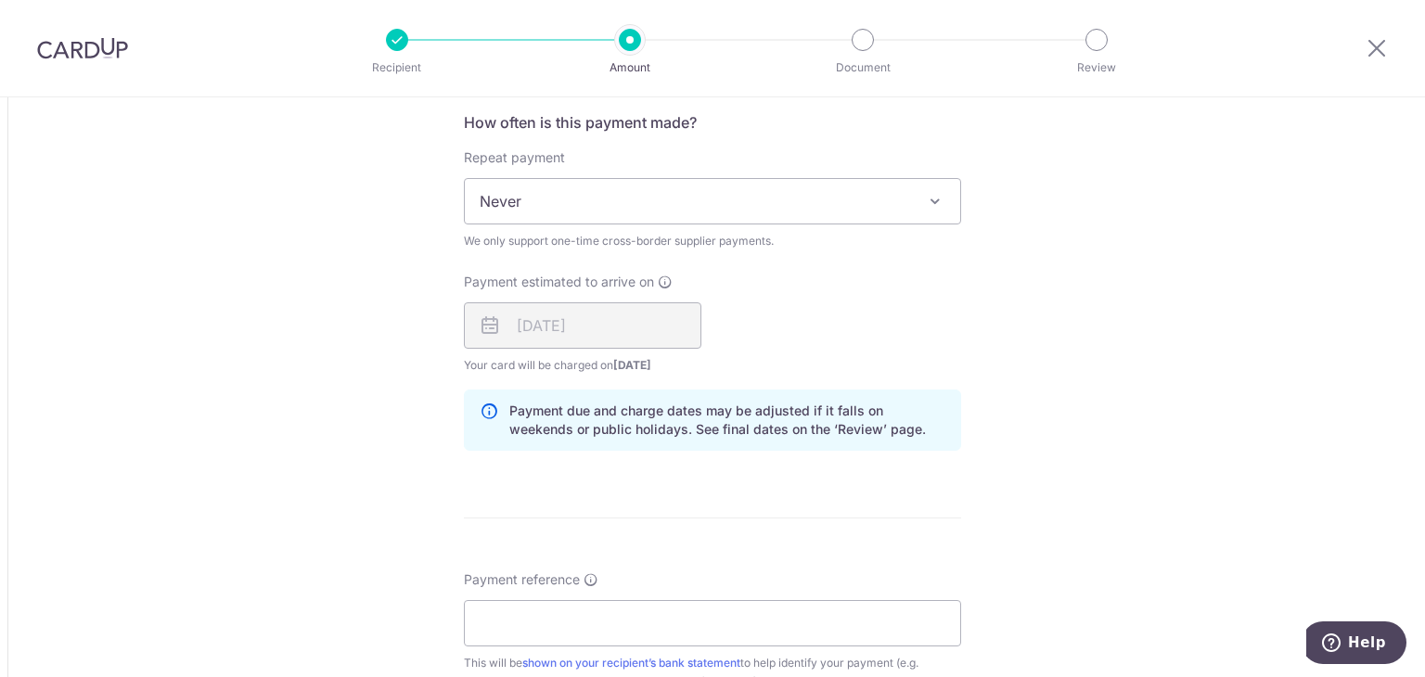
scroll to position [1206, 0]
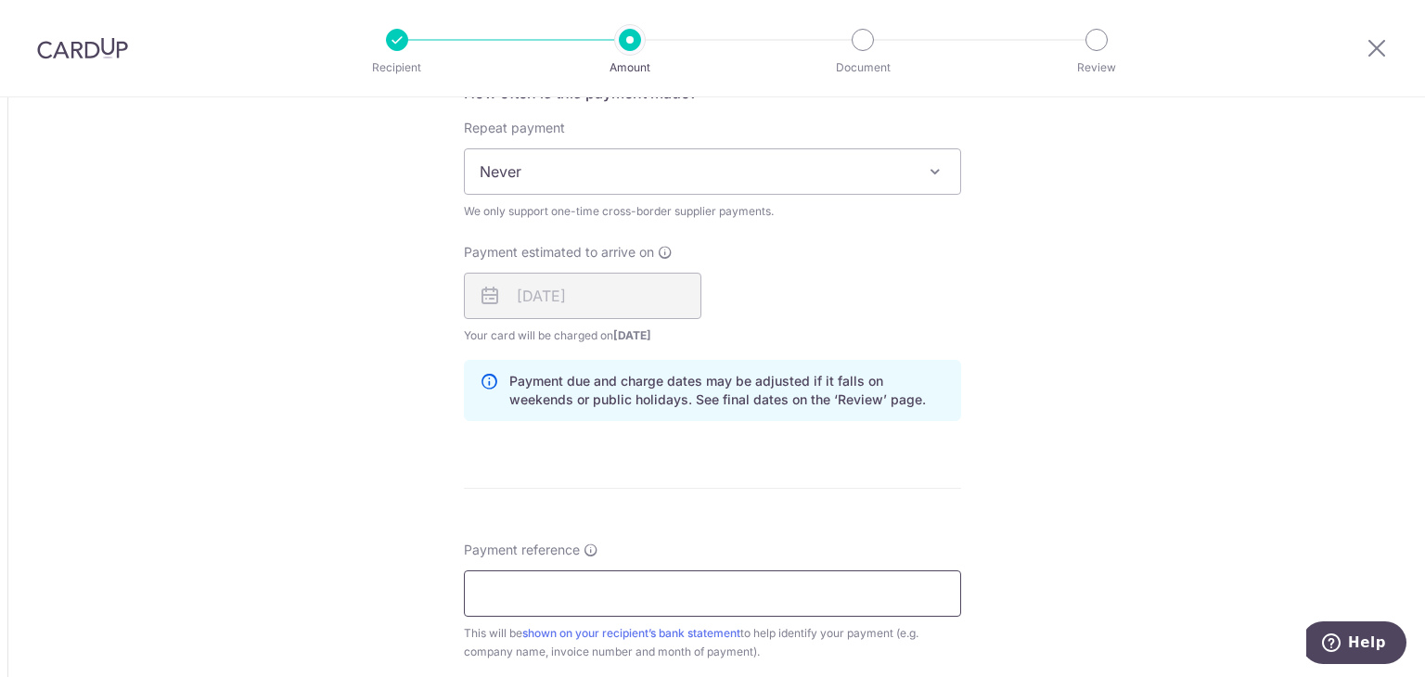
click at [572, 595] on input "Payment reference" at bounding box center [712, 593] width 497 height 46
type input "HABA 25070011"
click at [1017, 554] on div "Tell us more about your payment Amount due to recipient MYR 37,855.68 37855.68 …" at bounding box center [712, 142] width 1425 height 2500
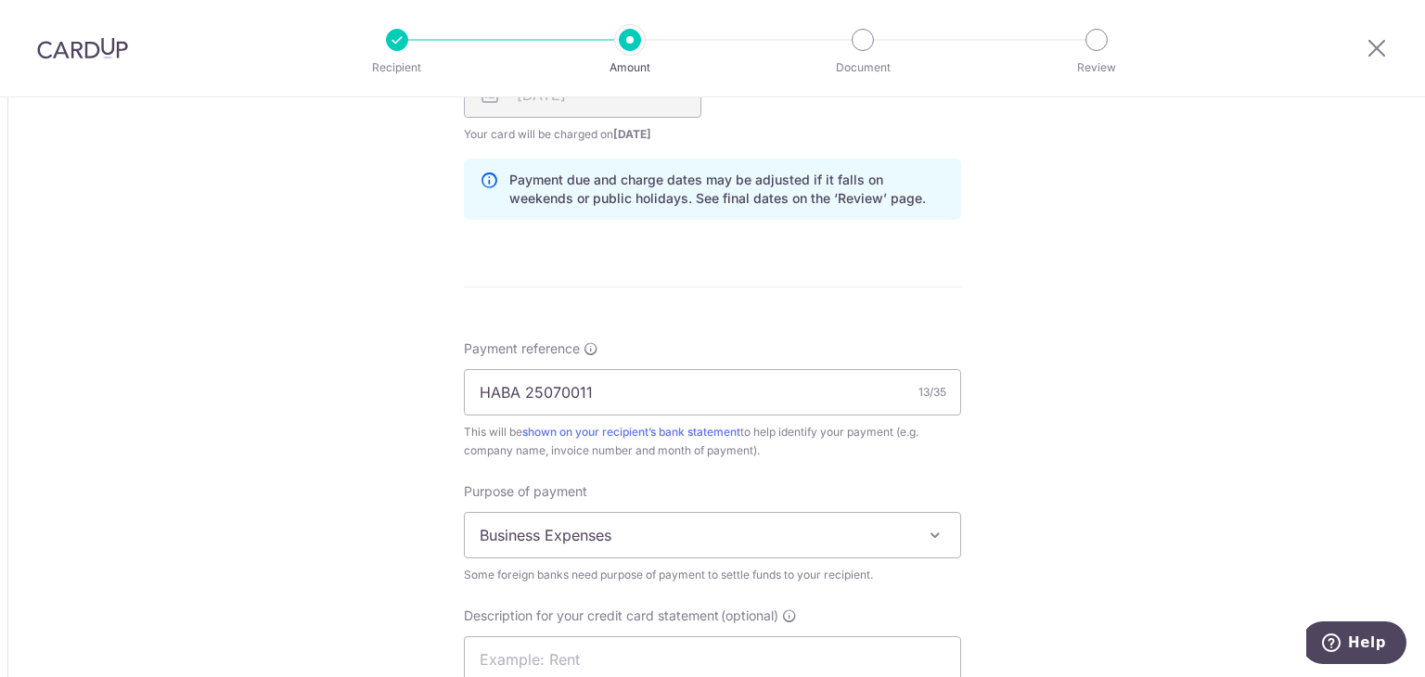
scroll to position [1484, 0]
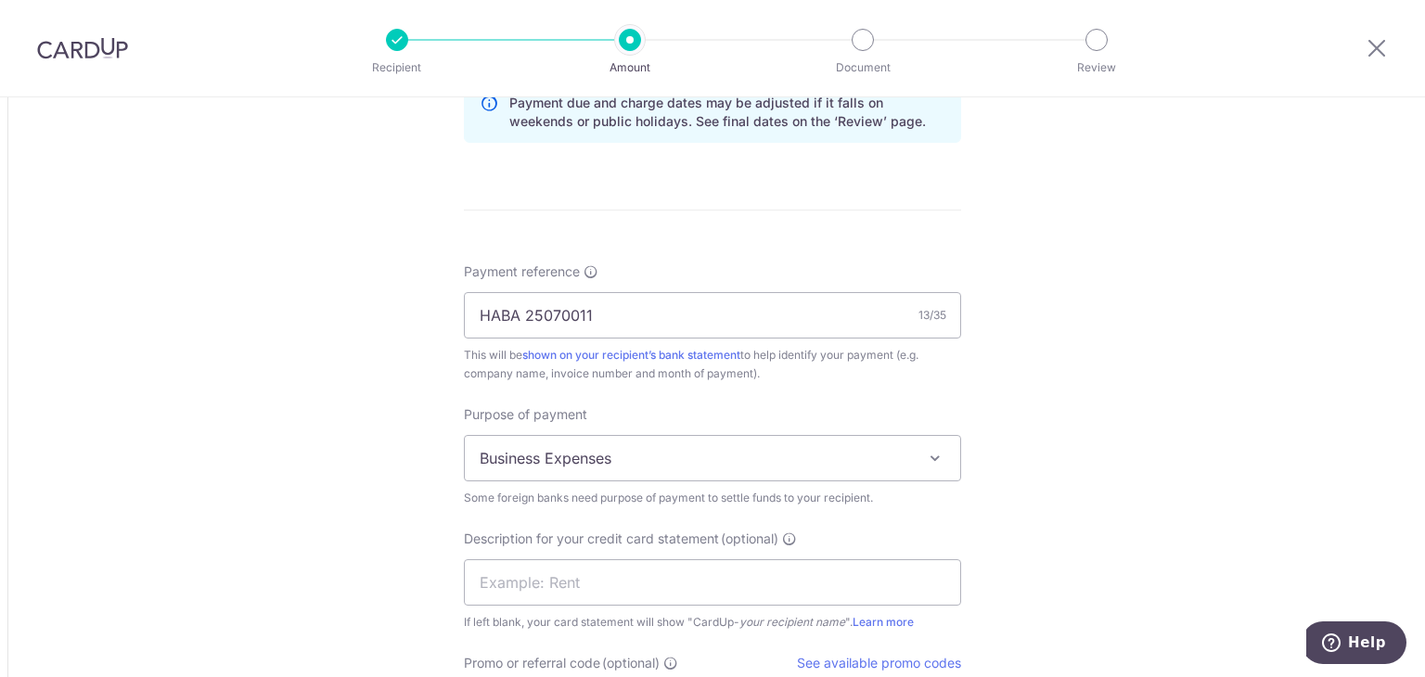
click at [580, 468] on span "Business Expenses" at bounding box center [712, 458] width 495 height 45
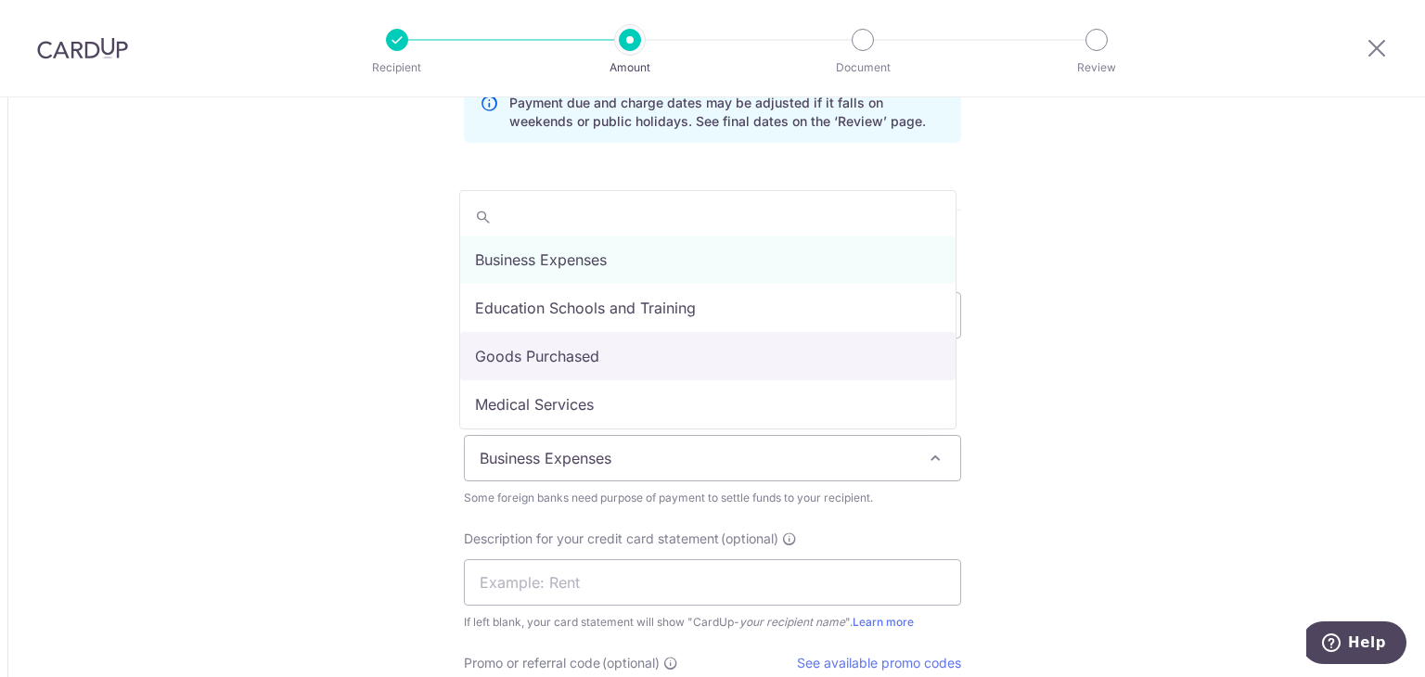
select select "Goods Purchased"
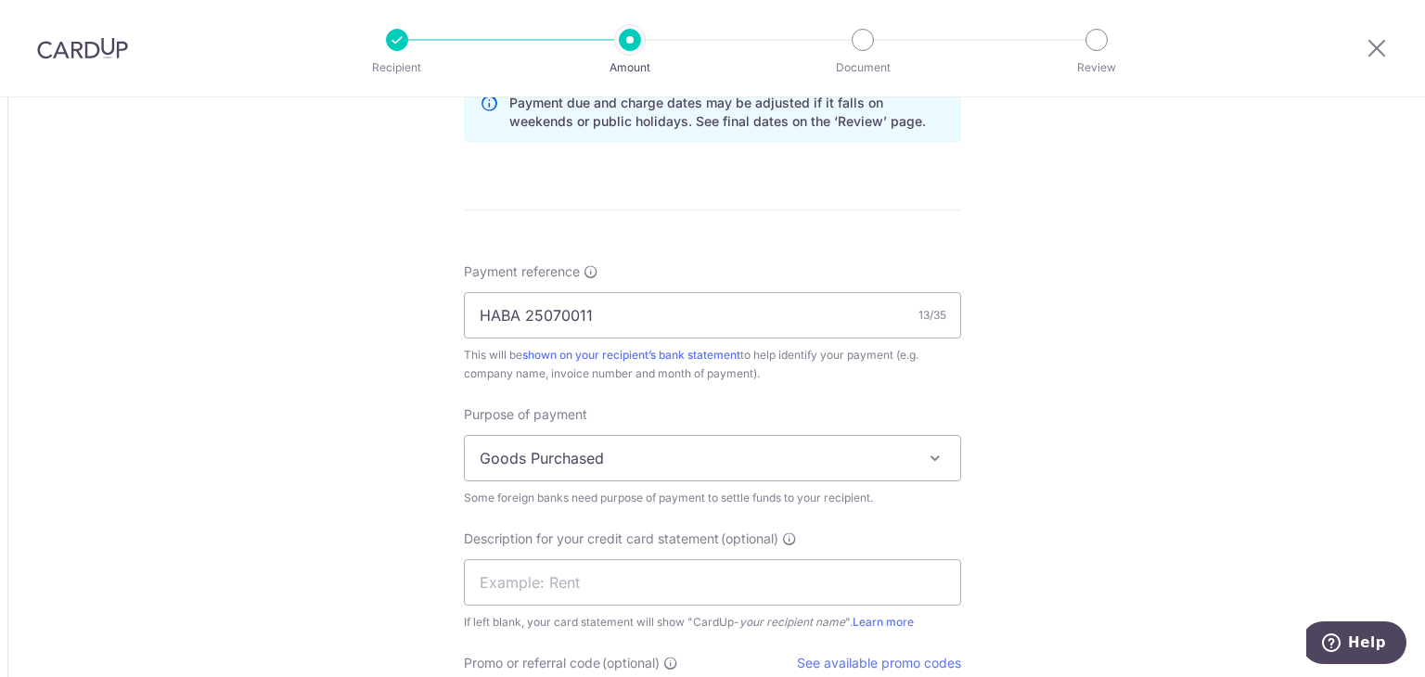
scroll to position [1855, 0]
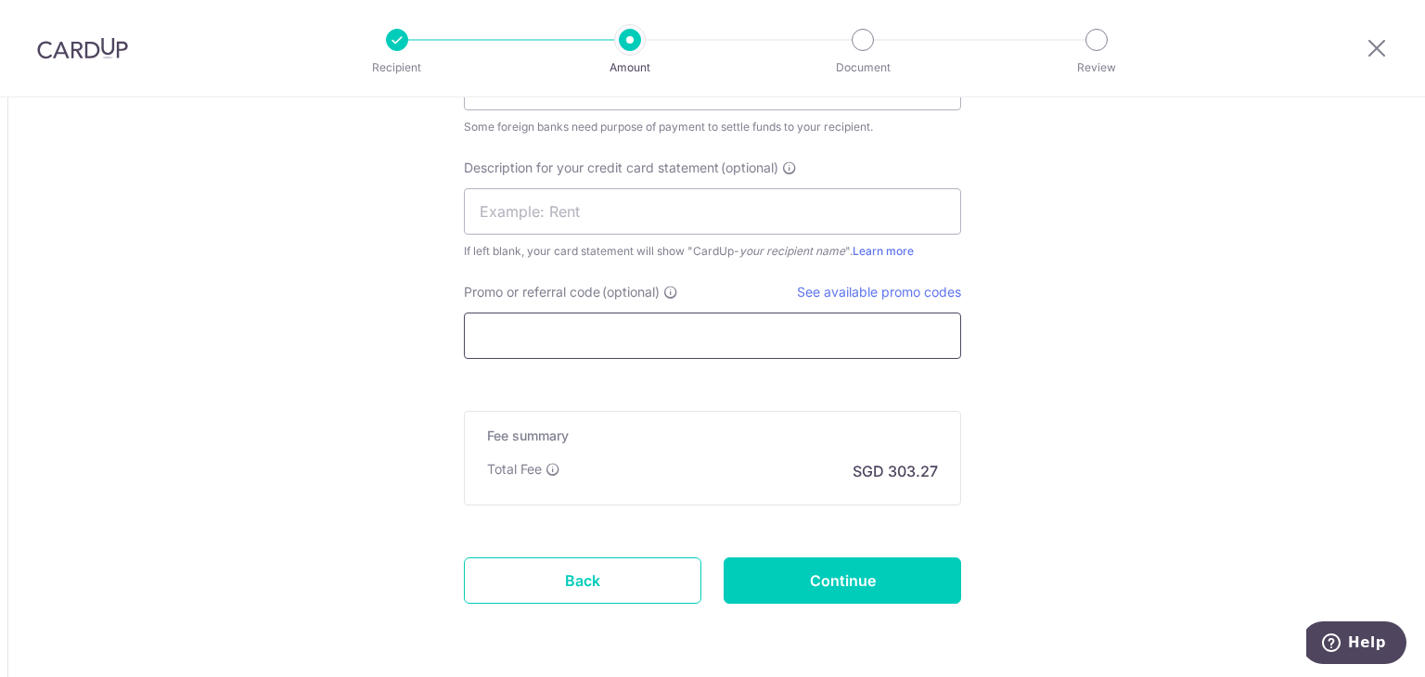
click at [582, 339] on input "Promo or referral code (optional)" at bounding box center [712, 336] width 497 height 46
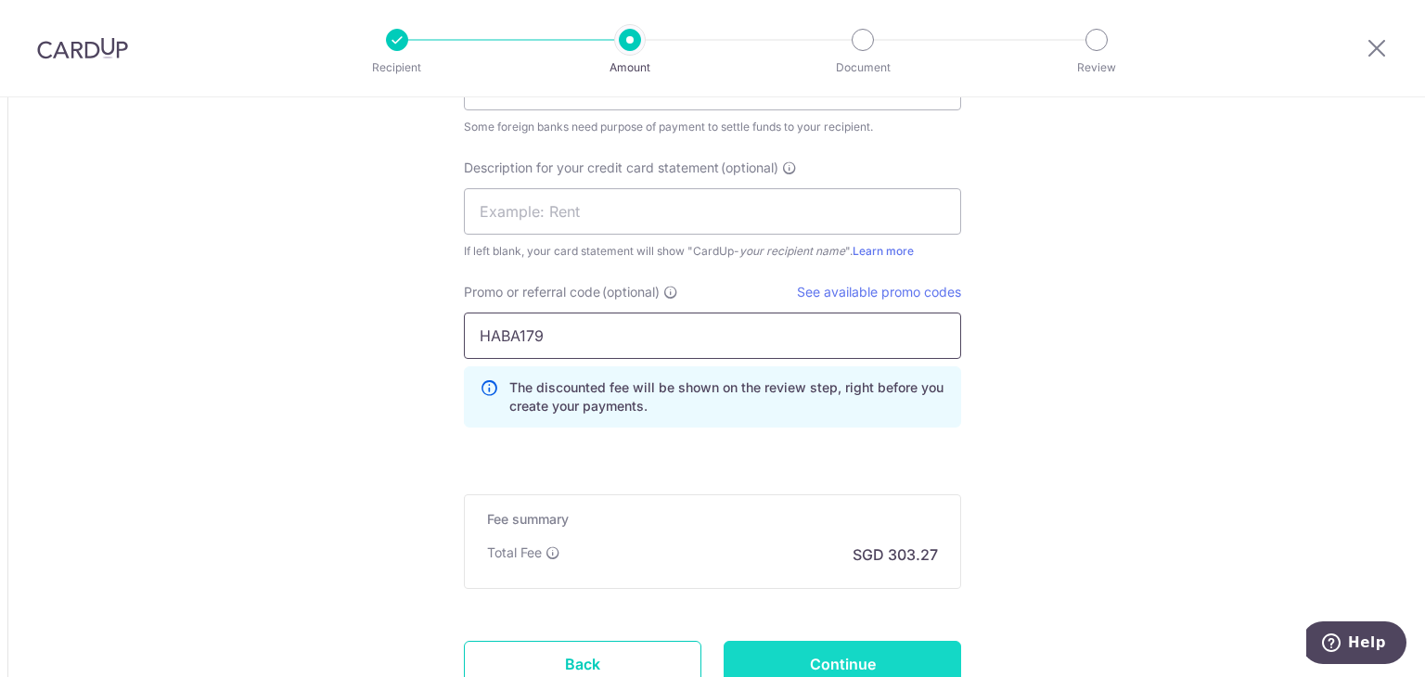
type input "HABA179"
click at [864, 660] on input "Continue" at bounding box center [841, 664] width 237 height 46
type input "Create Schedule"
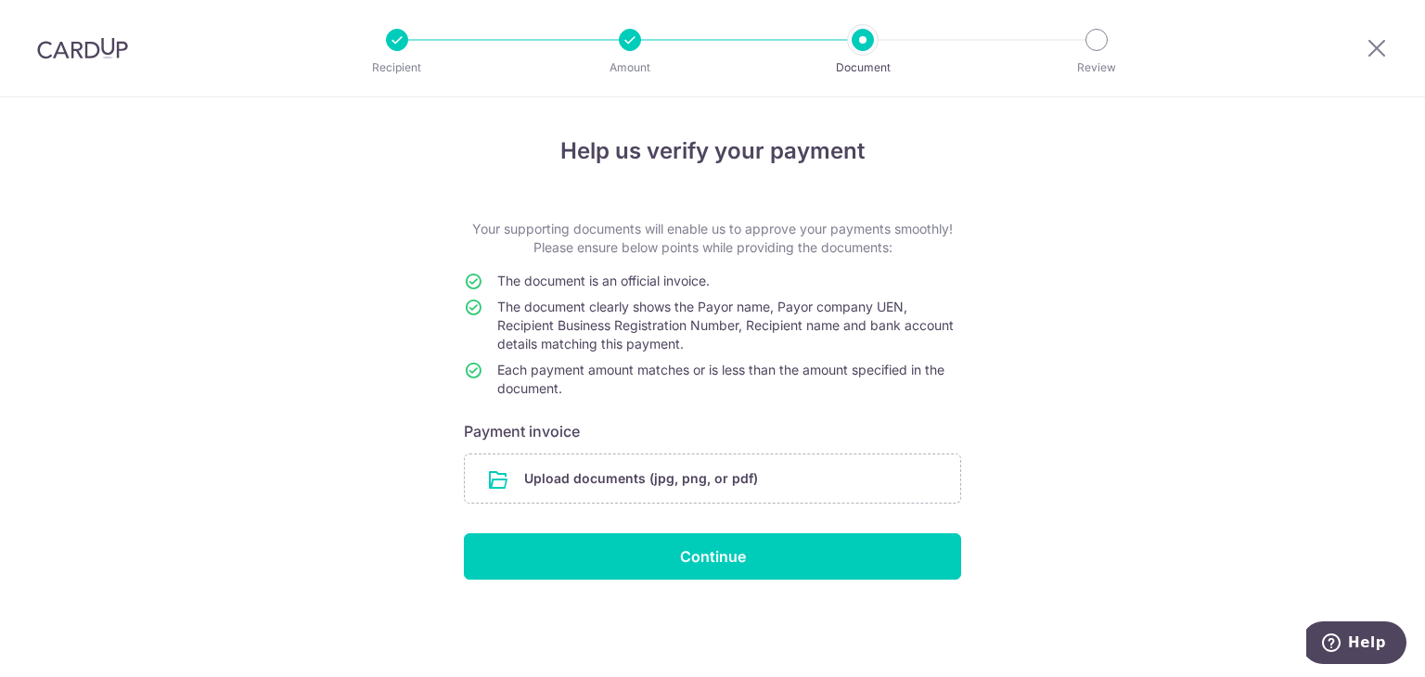
click at [542, 459] on input "file" at bounding box center [712, 478] width 495 height 48
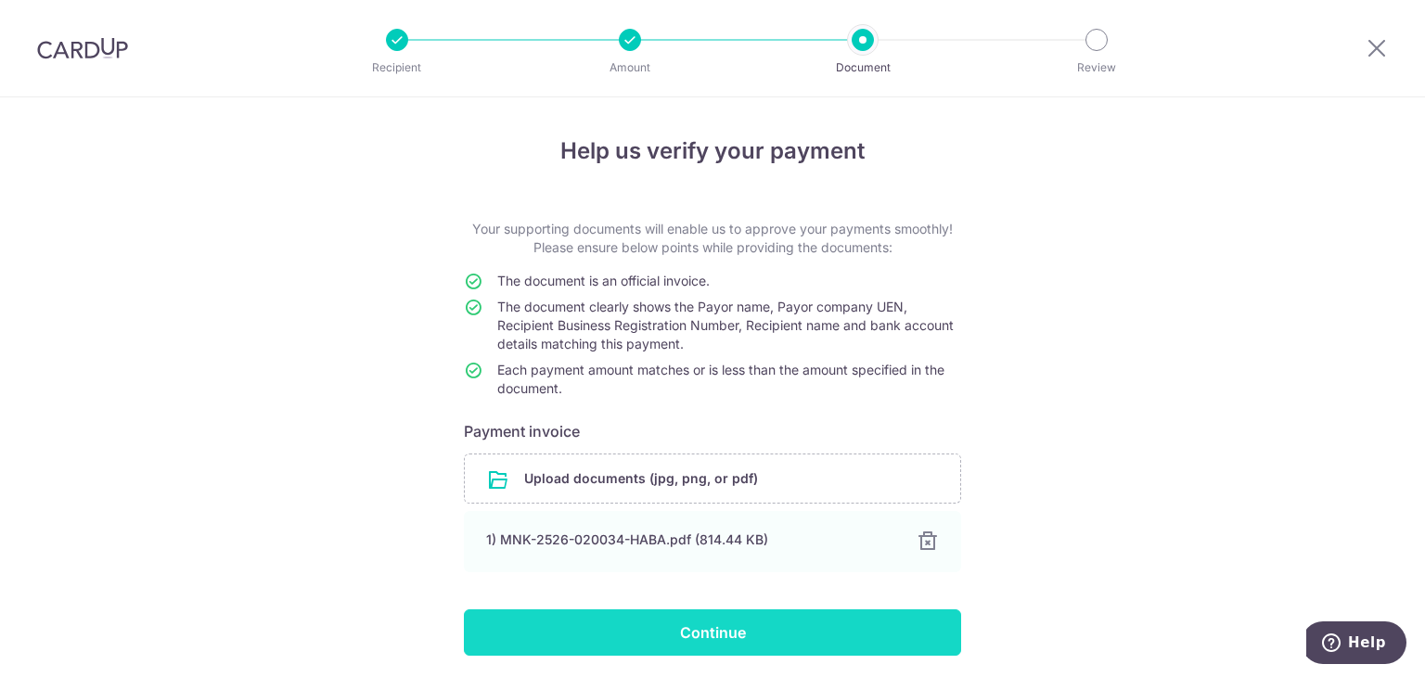
click at [792, 635] on input "Continue" at bounding box center [712, 632] width 497 height 46
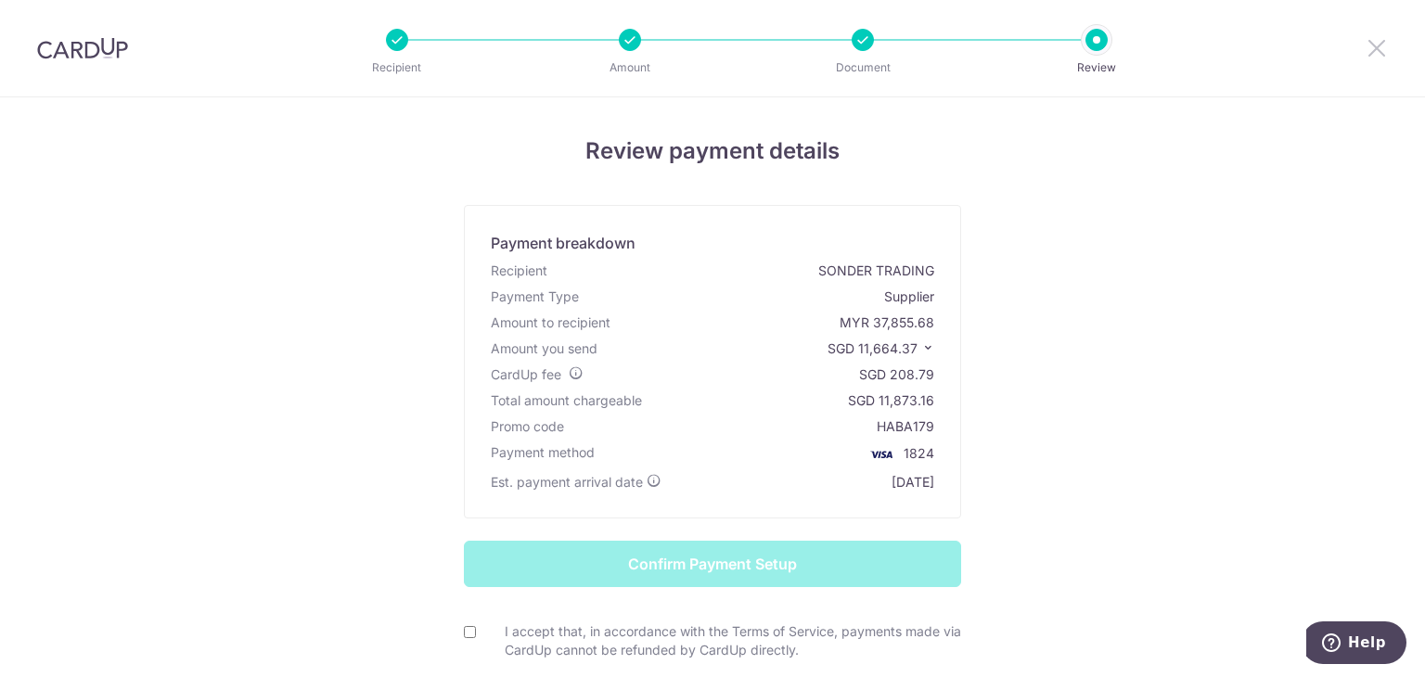
click at [1382, 49] on icon at bounding box center [1376, 47] width 22 height 23
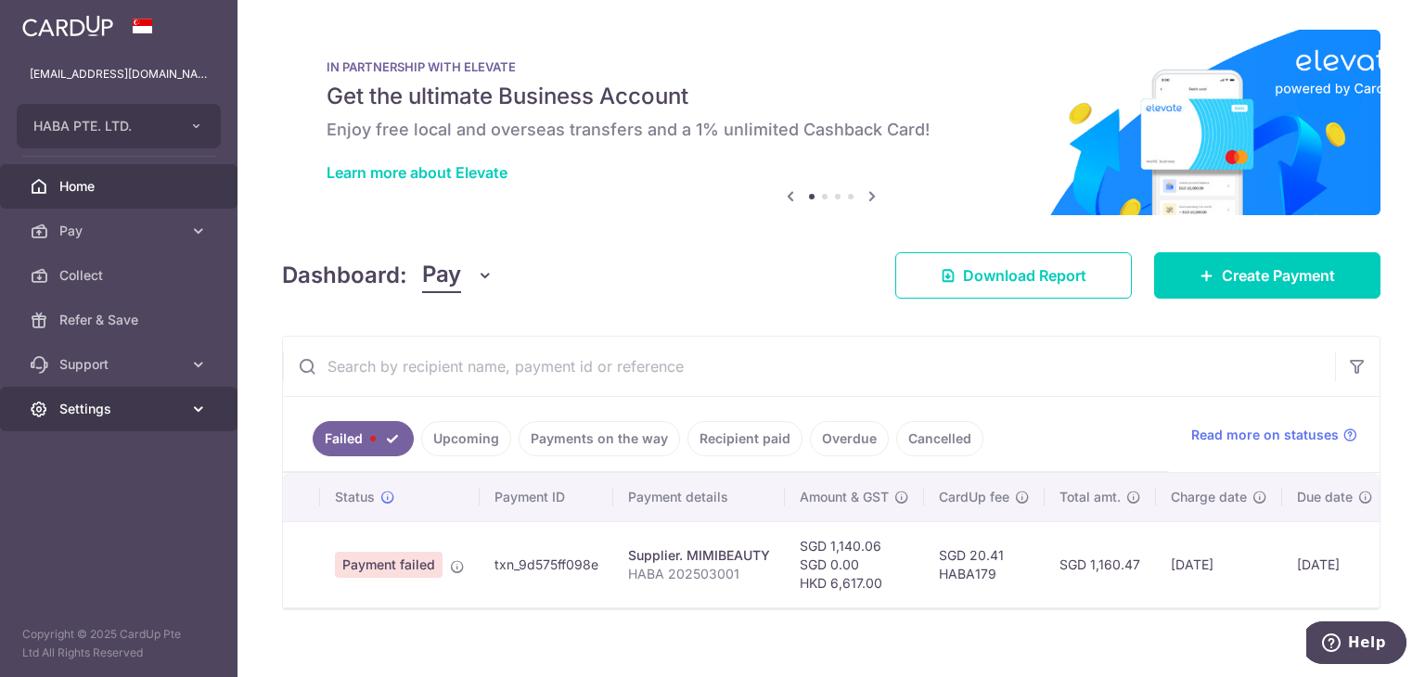
click at [164, 413] on span "Settings" at bounding box center [120, 409] width 122 height 19
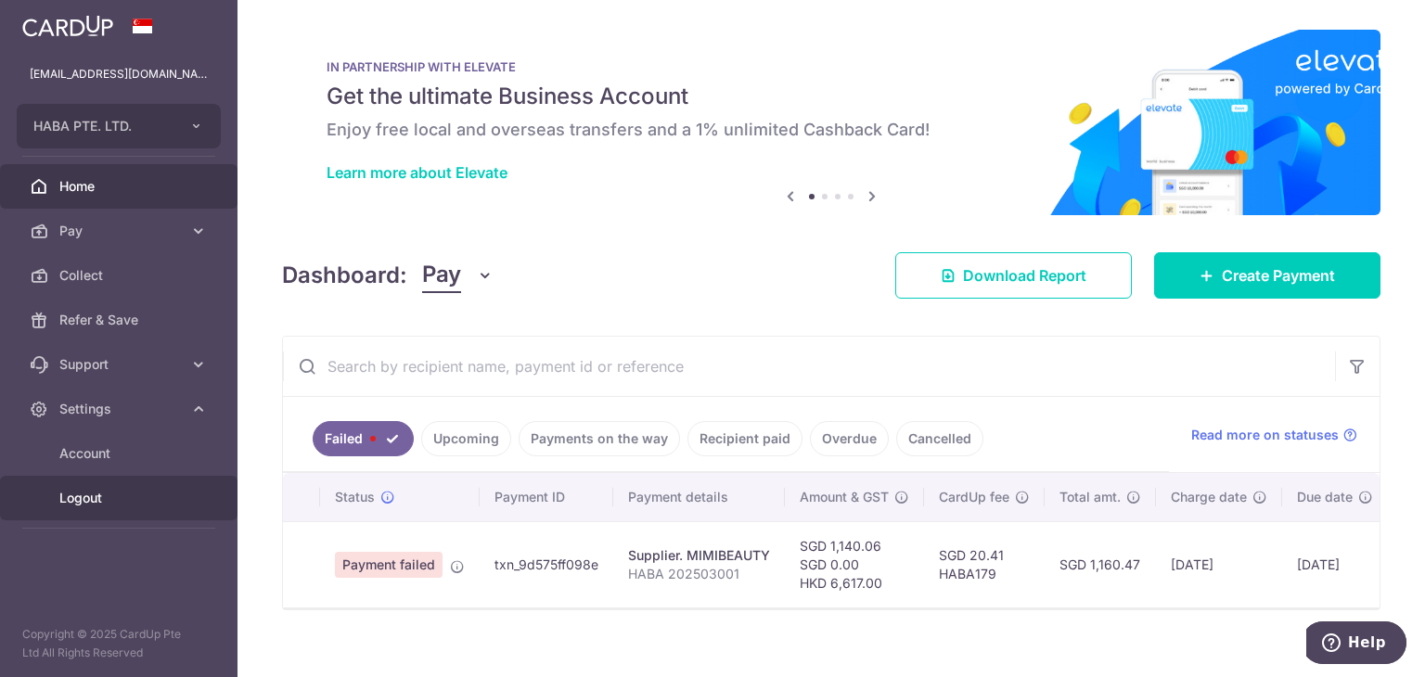
click at [143, 510] on link "Logout" at bounding box center [118, 498] width 237 height 45
